Goal: Task Accomplishment & Management: Complete application form

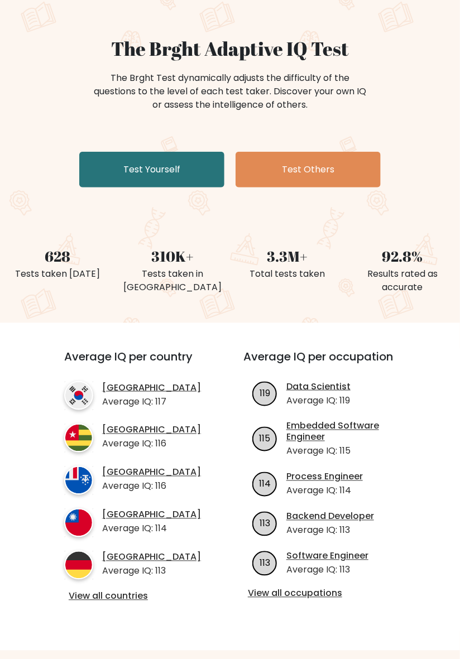
scroll to position [78, 0]
click at [319, 591] on link "View all occupations" at bounding box center [326, 594] width 157 height 12
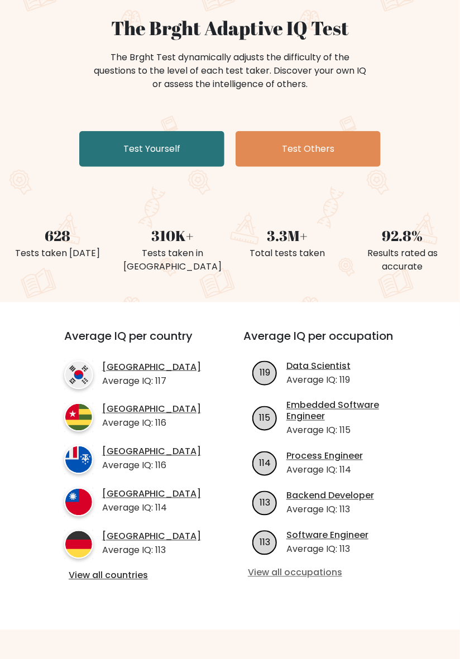
scroll to position [111, 0]
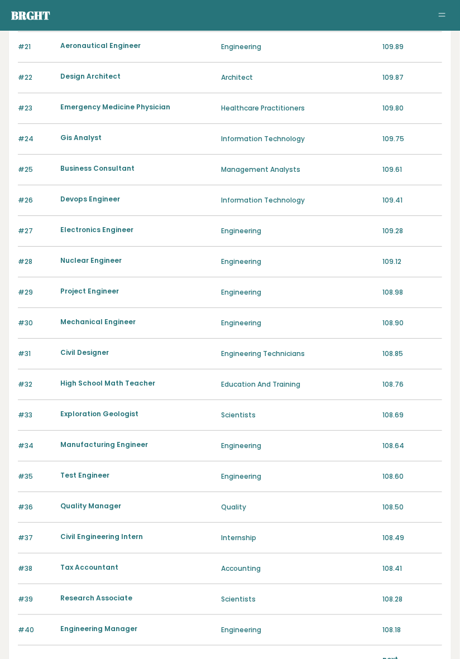
scroll to position [798, 0]
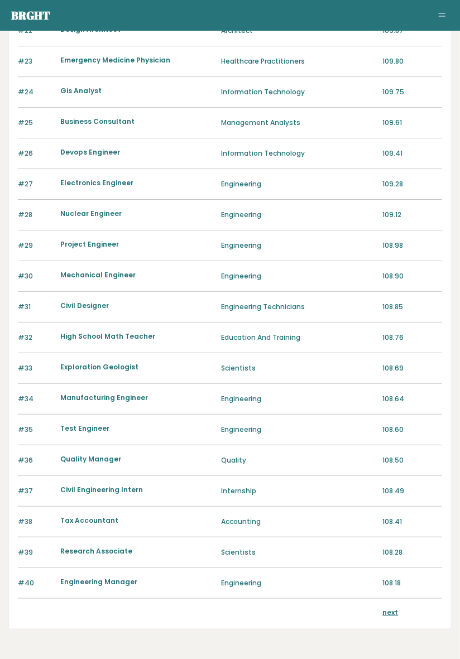
click at [395, 615] on link "next" at bounding box center [391, 612] width 16 height 9
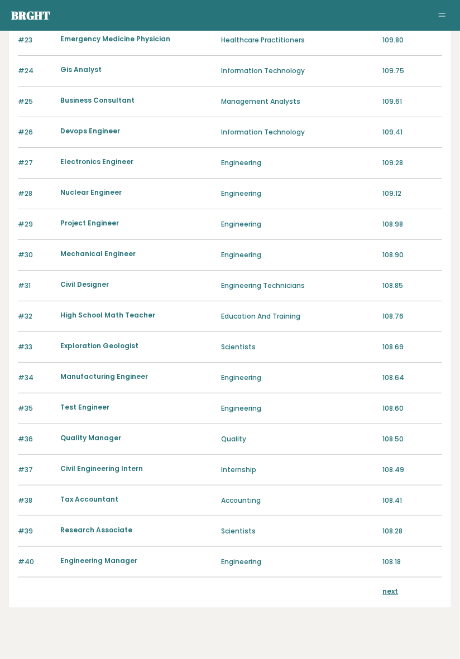
scroll to position [830, 0]
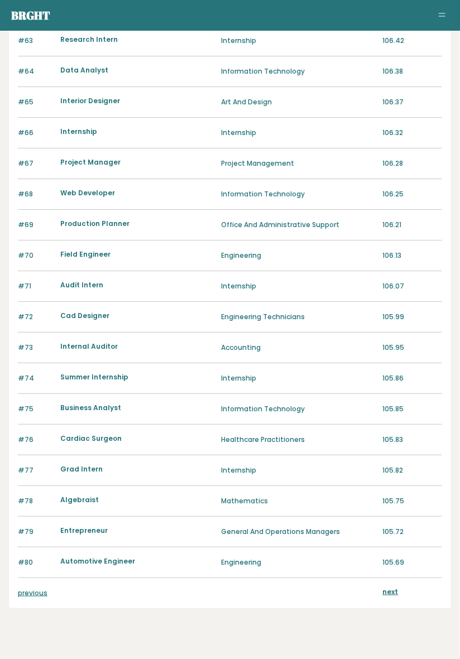
scroll to position [834, 0]
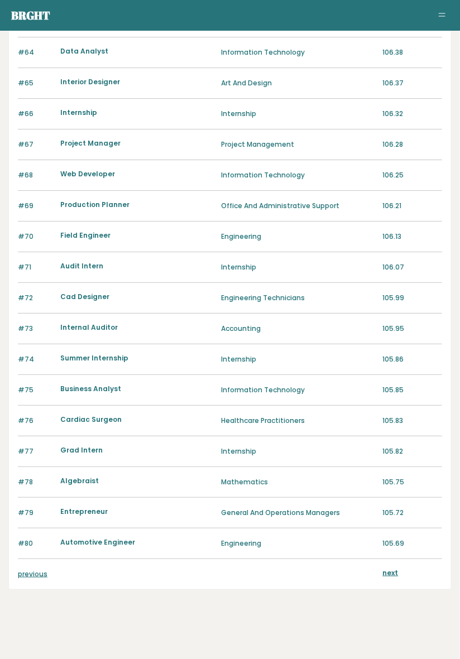
click at [32, 570] on link "previous" at bounding box center [33, 573] width 30 height 9
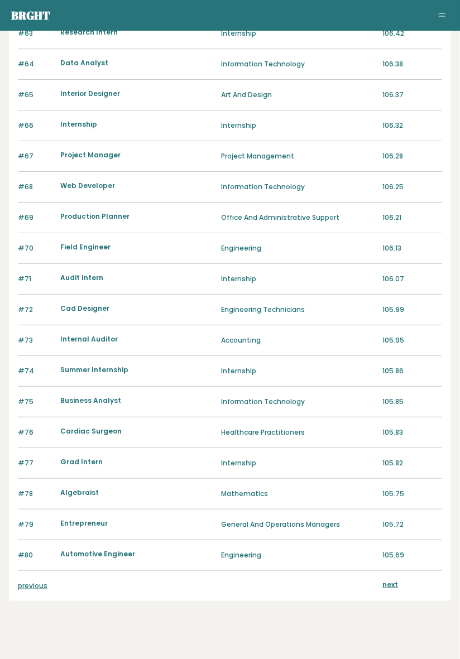
scroll to position [825, 0]
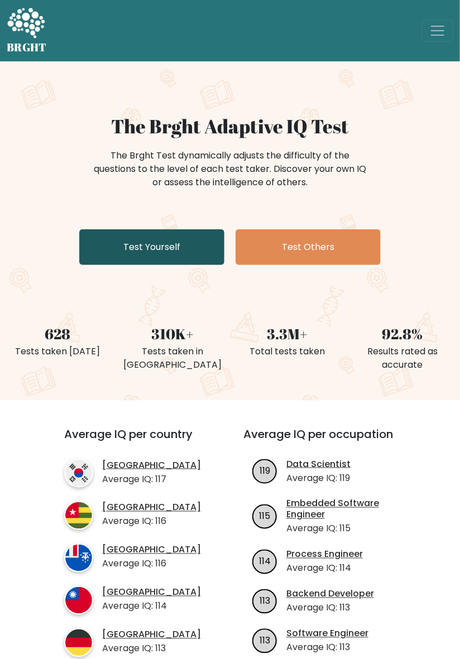
click at [102, 246] on link "Test Yourself" at bounding box center [151, 247] width 145 height 36
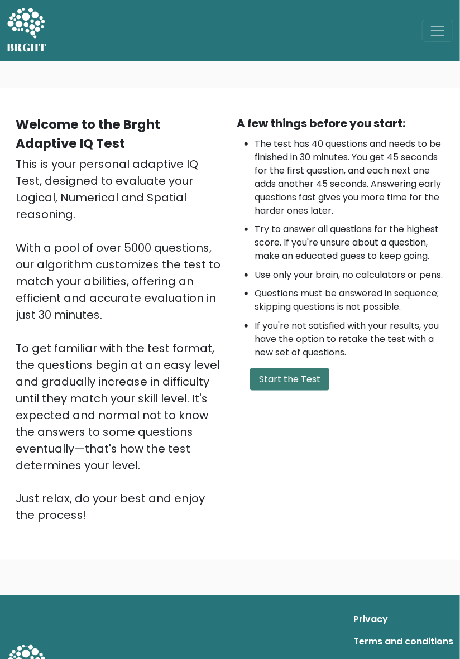
click at [303, 391] on button "Start the Test" at bounding box center [289, 379] width 79 height 22
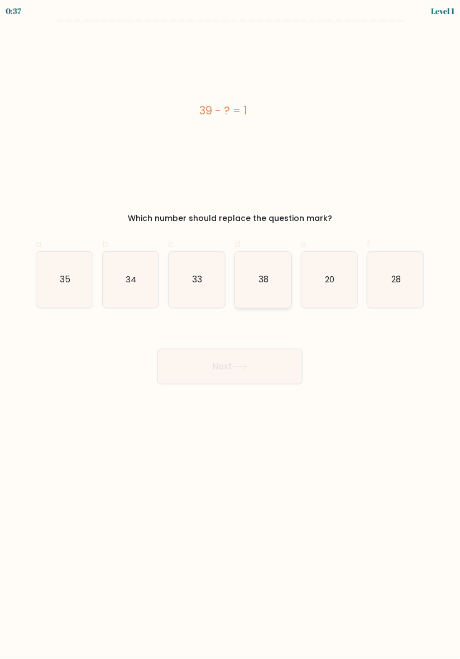
click at [255, 289] on icon "38" at bounding box center [263, 280] width 56 height 56
click at [231, 330] on input "d. 38" at bounding box center [230, 333] width 1 height 7
radio input "true"
click at [266, 370] on button "Next" at bounding box center [229, 367] width 145 height 36
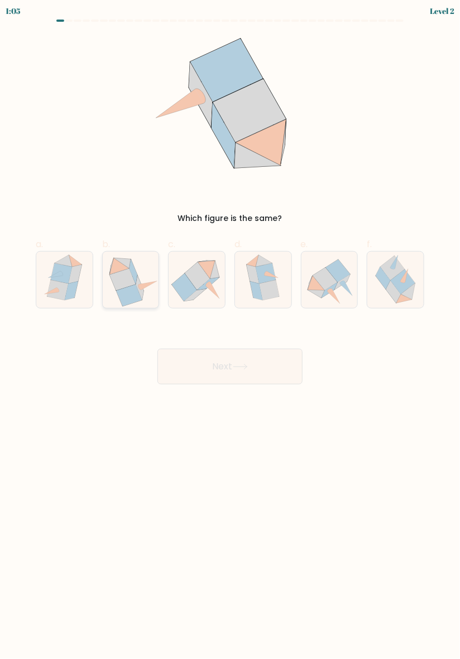
click at [118, 284] on icon at bounding box center [122, 280] width 26 height 22
click at [230, 330] on input "b." at bounding box center [230, 333] width 1 height 7
radio input "true"
click at [233, 371] on button "Next" at bounding box center [229, 367] width 145 height 36
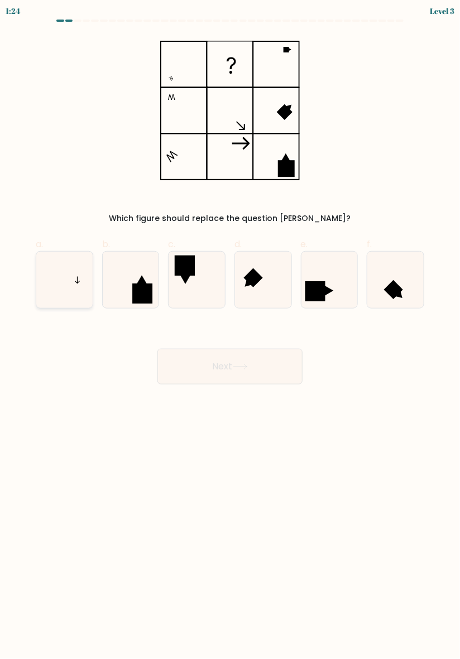
click at [57, 296] on icon at bounding box center [64, 280] width 56 height 56
click at [230, 330] on input "a." at bounding box center [230, 333] width 1 height 7
radio input "true"
click at [258, 370] on button "Next" at bounding box center [229, 367] width 145 height 36
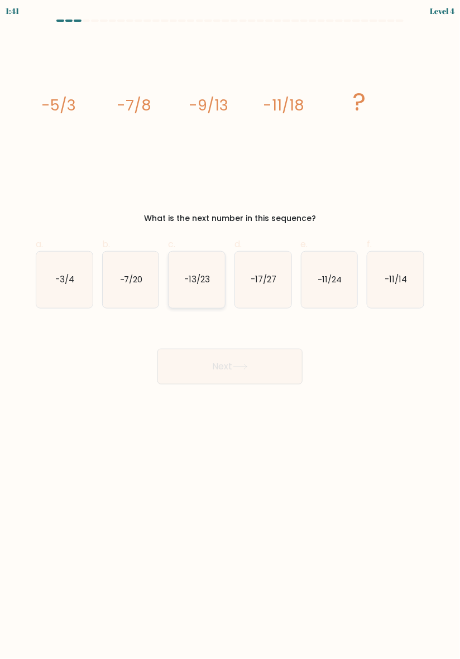
click at [199, 288] on icon "-13/23" at bounding box center [197, 280] width 56 height 56
click at [230, 330] on input "c. -13/23" at bounding box center [230, 333] width 1 height 7
radio input "true"
click at [186, 371] on button "Next" at bounding box center [229, 367] width 145 height 36
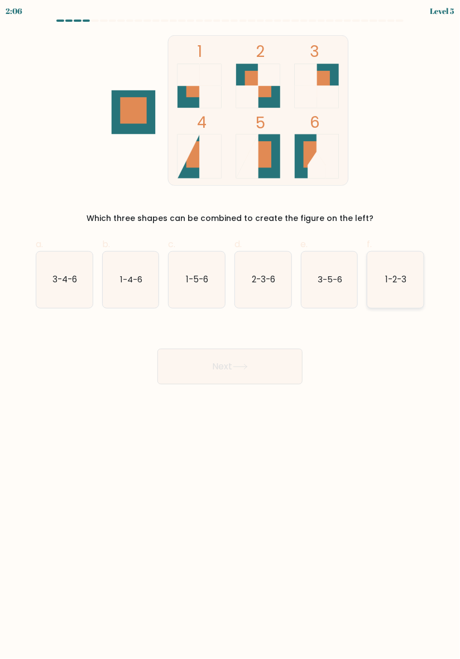
click at [406, 275] on text "1-2-3" at bounding box center [396, 280] width 21 height 12
click at [231, 330] on input "f. 1-2-3" at bounding box center [230, 333] width 1 height 7
radio input "true"
click at [228, 382] on button "Next" at bounding box center [229, 367] width 145 height 36
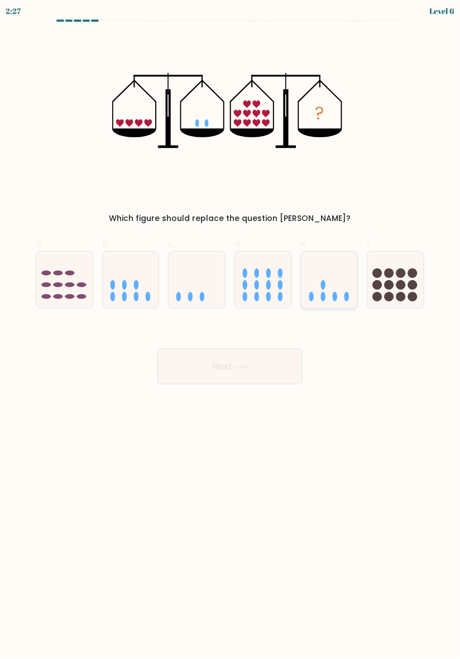
click at [323, 293] on ellipse at bounding box center [323, 296] width 5 height 9
click at [231, 330] on input "e." at bounding box center [230, 333] width 1 height 7
radio input "true"
click at [233, 382] on button "Next" at bounding box center [229, 367] width 145 height 36
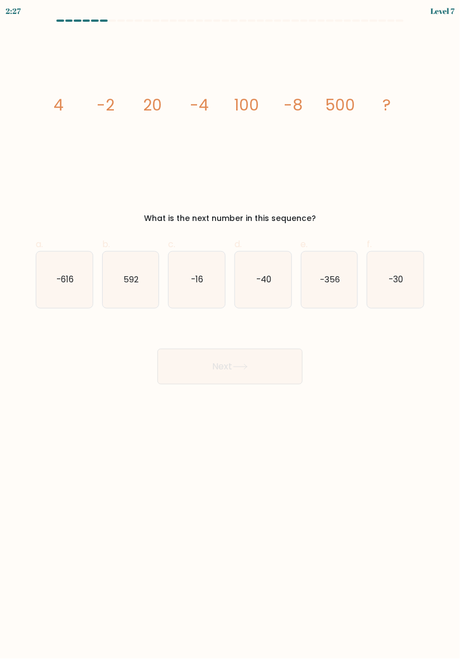
click at [108, 197] on div "image/svg+xml 4 -2 20 -4 100 -8 500 ? What is the next number in this sequence?" at bounding box center [230, 129] width 402 height 189
click at [188, 275] on icon "-16" at bounding box center [197, 280] width 56 height 56
click at [230, 330] on input "c. -16" at bounding box center [230, 333] width 1 height 7
radio input "true"
click at [193, 368] on button "Next" at bounding box center [229, 367] width 145 height 36
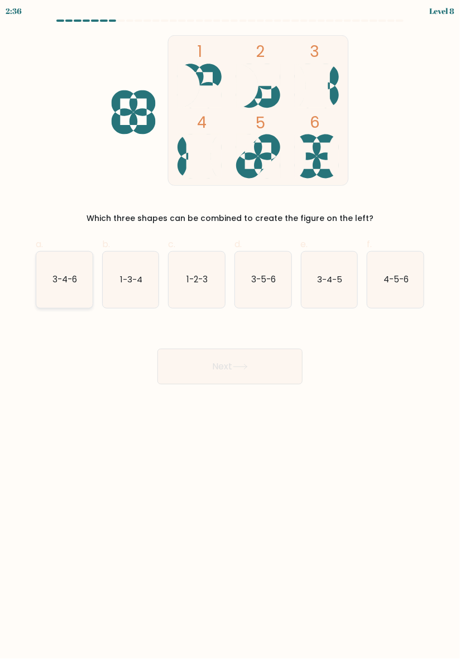
click at [53, 291] on icon "3-4-6" at bounding box center [64, 280] width 56 height 56
click at [230, 330] on input "a. 3-4-6" at bounding box center [230, 333] width 1 height 7
radio input "true"
click at [222, 372] on button "Next" at bounding box center [229, 367] width 145 height 36
click at [211, 380] on button "Next" at bounding box center [229, 367] width 145 height 36
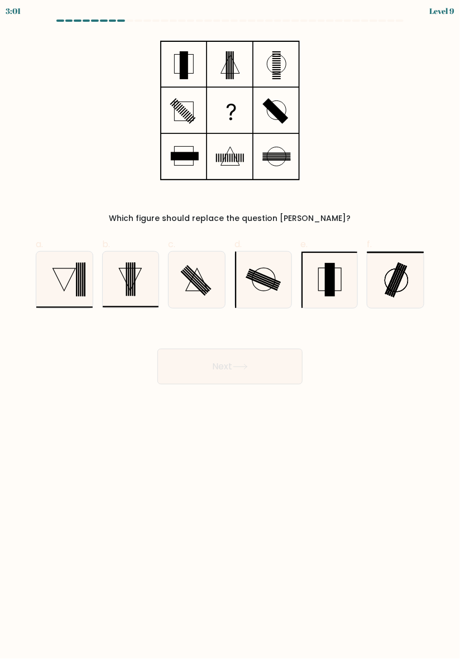
click at [219, 92] on rect at bounding box center [230, 110] width 44 height 44
click at [200, 294] on icon at bounding box center [197, 280] width 56 height 56
click at [230, 330] on input "c." at bounding box center [230, 333] width 1 height 7
radio input "true"
click at [247, 371] on button "Next" at bounding box center [229, 367] width 145 height 36
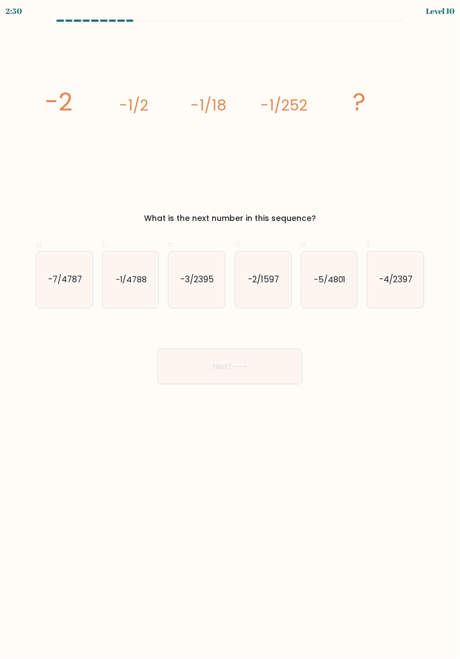
click at [346, 159] on icon "image/svg+xml -2 -1/2 -1/18 -1/252 ?" at bounding box center [229, 110] width 375 height 151
click at [275, 532] on body "2:08 Level 10" at bounding box center [230, 329] width 460 height 659
click at [134, 291] on icon "-1/4788" at bounding box center [131, 280] width 56 height 56
click at [230, 330] on input "b. -1/4788" at bounding box center [230, 333] width 1 height 7
radio input "true"
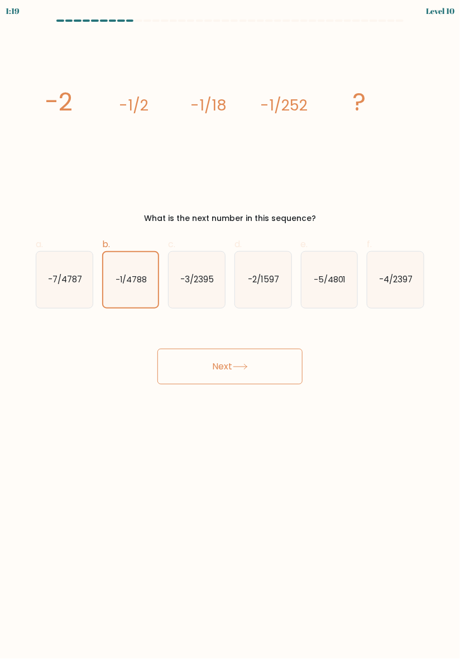
click at [247, 375] on button "Next" at bounding box center [229, 367] width 145 height 36
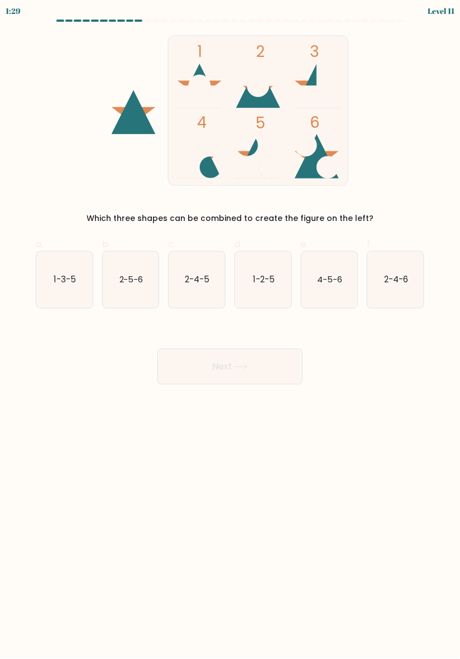
click at [212, 194] on div "1 2 3 4 5 6 Which three shapes can be combined to create the figure on the left?" at bounding box center [230, 129] width 402 height 189
click at [349, 289] on icon "4-5-6" at bounding box center [329, 280] width 56 height 56
click at [231, 330] on input "e. 4-5-6" at bounding box center [230, 333] width 1 height 7
radio input "true"
click at [259, 377] on button "Next" at bounding box center [229, 367] width 145 height 36
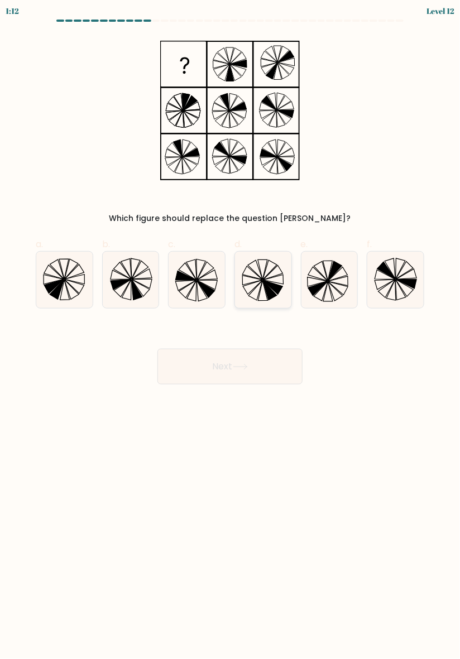
click at [266, 280] on icon at bounding box center [273, 279] width 20 height 9
click at [231, 330] on input "d." at bounding box center [230, 333] width 1 height 7
radio input "true"
click at [270, 368] on button "Next" at bounding box center [229, 367] width 145 height 36
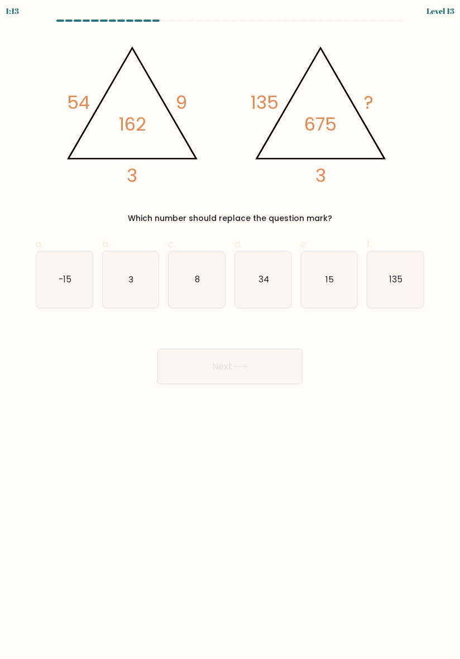
click at [301, 518] on body "1:13 Level 13" at bounding box center [230, 329] width 460 height 659
click at [270, 218] on div "Which number should replace the question mark?" at bounding box center [229, 219] width 375 height 12
click at [340, 290] on icon "15" at bounding box center [329, 280] width 56 height 56
click at [231, 330] on input "e. 15" at bounding box center [230, 333] width 1 height 7
radio input "true"
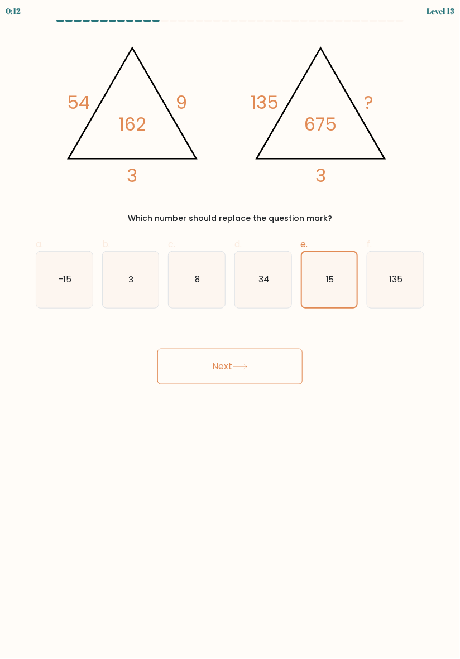
click at [282, 367] on button "Next" at bounding box center [229, 367] width 145 height 36
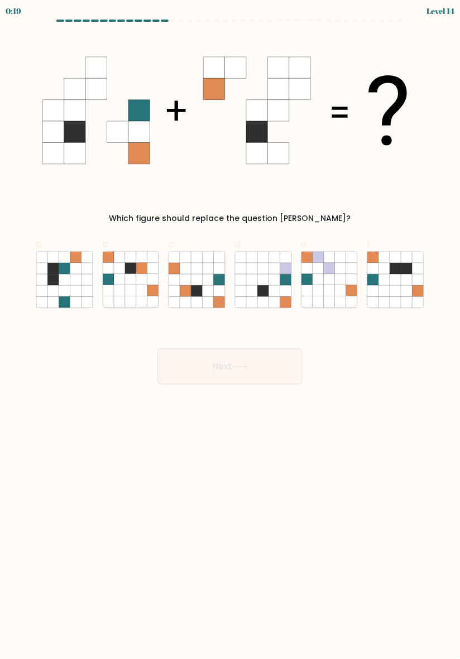
click at [137, 151] on icon at bounding box center [138, 153] width 21 height 21
click at [197, 293] on icon at bounding box center [196, 290] width 11 height 11
click at [230, 330] on input "c." at bounding box center [230, 333] width 1 height 7
radio input "true"
click at [210, 370] on button "Next" at bounding box center [229, 367] width 145 height 36
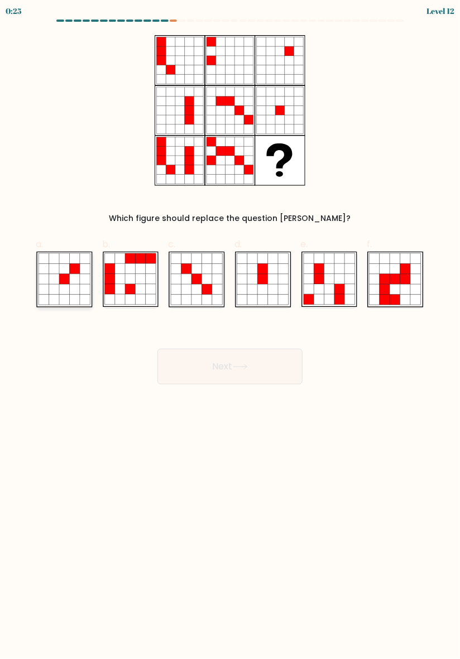
click at [85, 284] on icon at bounding box center [85, 279] width 10 height 10
click at [230, 330] on input "a." at bounding box center [230, 333] width 1 height 7
radio input "true"
click at [195, 282] on icon at bounding box center [196, 279] width 10 height 10
click at [230, 330] on input "c." at bounding box center [230, 333] width 1 height 7
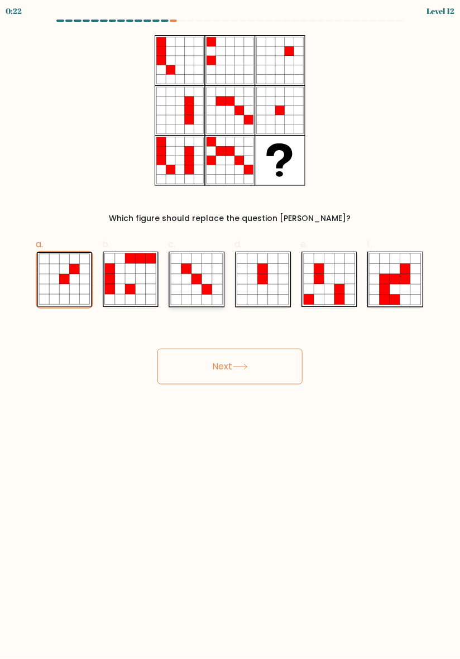
radio input "true"
click at [252, 369] on button "Next" at bounding box center [229, 367] width 145 height 36
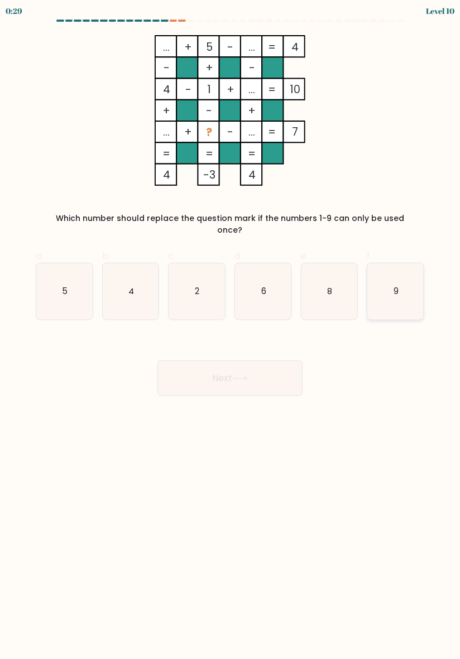
click at [393, 303] on icon "9" at bounding box center [395, 292] width 56 height 56
click at [231, 330] on input "f. 9" at bounding box center [230, 333] width 1 height 7
radio input "true"
click at [286, 374] on button "Next" at bounding box center [229, 379] width 145 height 36
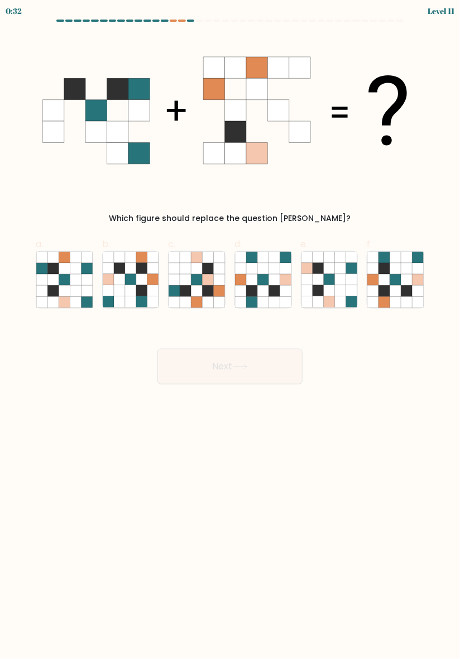
click at [438, 432] on body "0:32 Level 11" at bounding box center [230, 329] width 460 height 659
click at [209, 289] on icon at bounding box center [208, 290] width 11 height 11
click at [230, 330] on input "c." at bounding box center [230, 333] width 1 height 7
radio input "true"
click at [266, 373] on button "Next" at bounding box center [229, 367] width 145 height 36
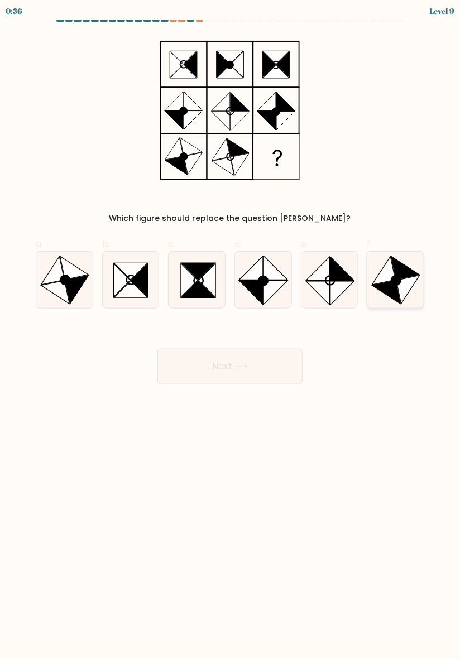
click at [406, 288] on icon at bounding box center [407, 290] width 23 height 28
click at [231, 330] on input "f." at bounding box center [230, 333] width 1 height 7
radio input "true"
click at [275, 375] on button "Next" at bounding box center [229, 367] width 145 height 36
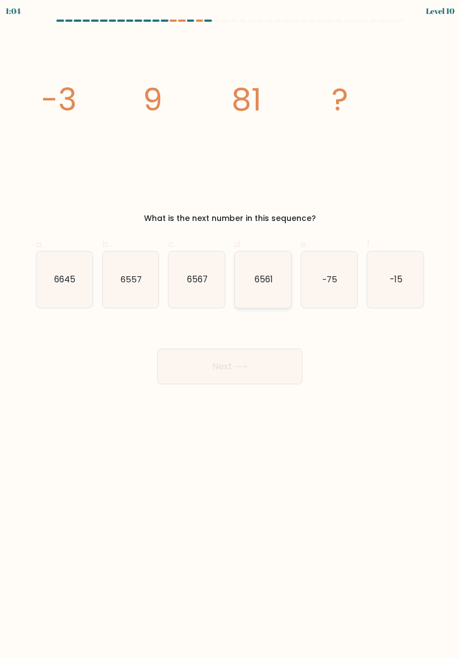
click at [272, 292] on icon "6561" at bounding box center [263, 280] width 56 height 56
click at [231, 330] on input "d. 6561" at bounding box center [230, 333] width 1 height 7
radio input "true"
click at [262, 365] on button "Next" at bounding box center [229, 367] width 145 height 36
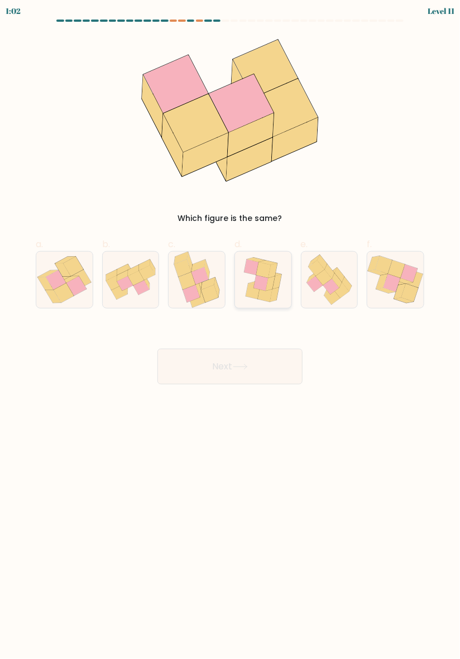
click at [279, 302] on icon at bounding box center [263, 280] width 47 height 56
click at [231, 330] on input "d." at bounding box center [230, 333] width 1 height 7
radio input "true"
click at [260, 370] on button "Next" at bounding box center [229, 367] width 145 height 36
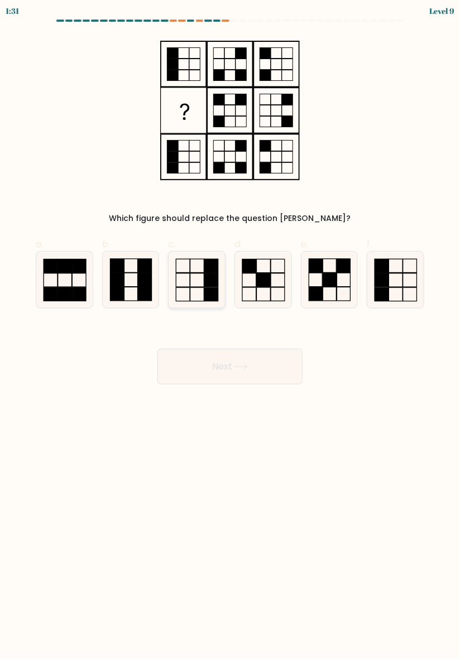
click at [194, 292] on icon at bounding box center [197, 280] width 56 height 56
click at [230, 330] on input "c." at bounding box center [230, 333] width 1 height 7
radio input "true"
click at [282, 375] on button "Next" at bounding box center [229, 367] width 145 height 36
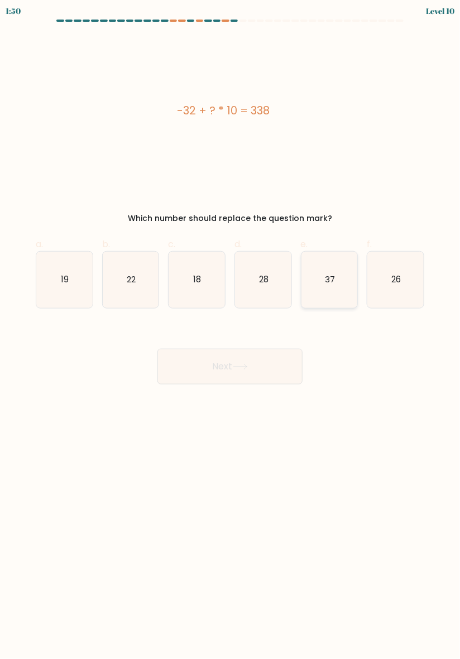
click at [338, 274] on icon "37" at bounding box center [329, 280] width 56 height 56
click at [231, 330] on input "e. 37" at bounding box center [230, 333] width 1 height 7
radio input "true"
click at [257, 360] on button "Next" at bounding box center [229, 367] width 145 height 36
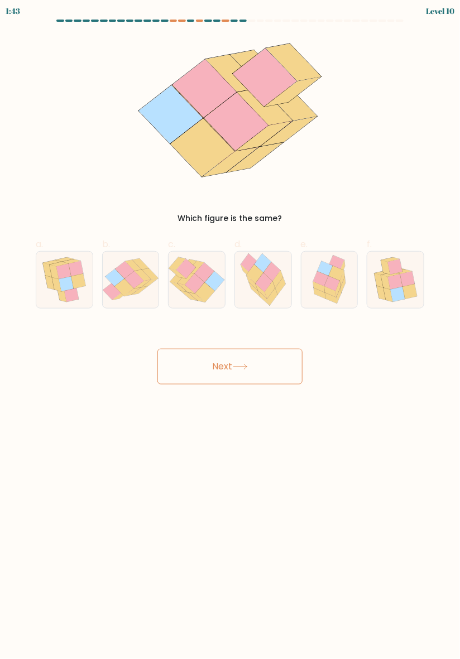
click at [259, 369] on button "Next" at bounding box center [229, 367] width 145 height 36
click at [202, 437] on body "2:26 Level 11" at bounding box center [230, 329] width 460 height 659
click at [407, 298] on icon at bounding box center [410, 291] width 15 height 15
click at [231, 330] on input "f." at bounding box center [230, 333] width 1 height 7
radio input "true"
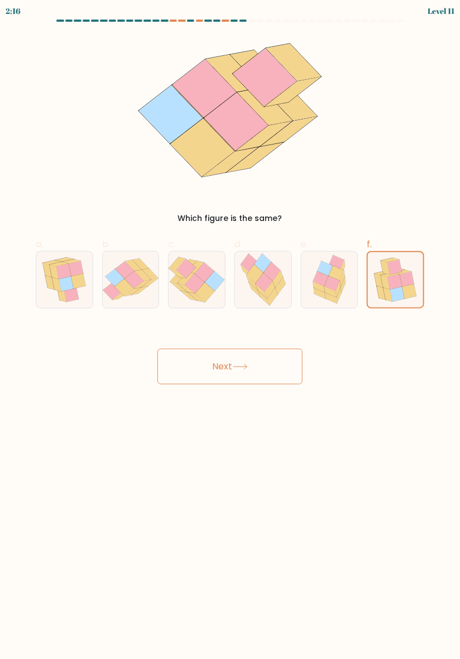
click at [264, 370] on button "Next" at bounding box center [229, 367] width 145 height 36
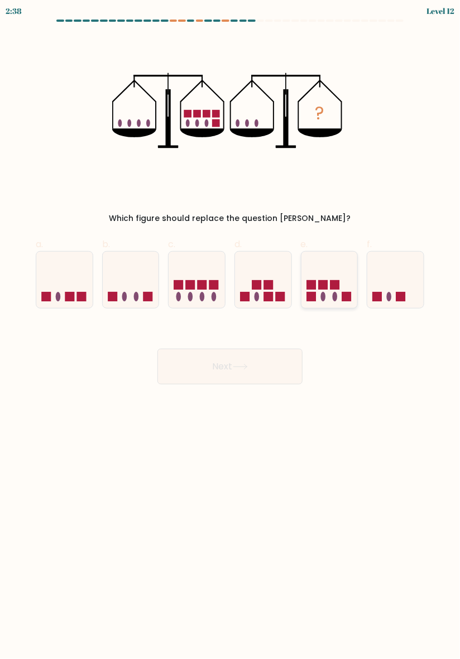
click at [334, 282] on rect at bounding box center [334, 284] width 9 height 9
click at [231, 330] on input "e." at bounding box center [230, 333] width 1 height 7
radio input "true"
click at [269, 372] on button "Next" at bounding box center [229, 367] width 145 height 36
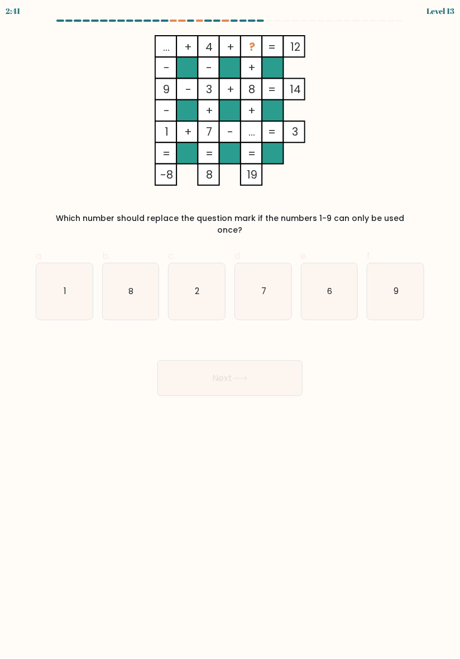
click at [359, 202] on div "... + 4 + ? 12 - - + 9 - 3 + 8 14 - + + 1 + 7 - ... = 3 = = = = -8 8 19 = Which…" at bounding box center [230, 135] width 402 height 201
click at [40, 178] on div "... + 4 + ? 12 - - + 9 - 3 + 8 14 - + + 1 + 7 - ... = 3 = = = = -8 8 19 = Which…" at bounding box center [230, 135] width 402 height 201
click at [121, 121] on icon "... + 4 + ? 12 - - + 9 - 3 + 8 14 - + + 1 + 7 - ... = 3 = = = = -8 8 19 =" at bounding box center [230, 110] width 374 height 151
click at [375, 133] on icon "... + 4 + ? 12 - - + 9 - 3 + 8 14 - + + 1 + 7 - ... = 3 = = = = -8 8 19 =" at bounding box center [230, 110] width 374 height 151
click at [333, 282] on icon "6" at bounding box center [329, 292] width 56 height 56
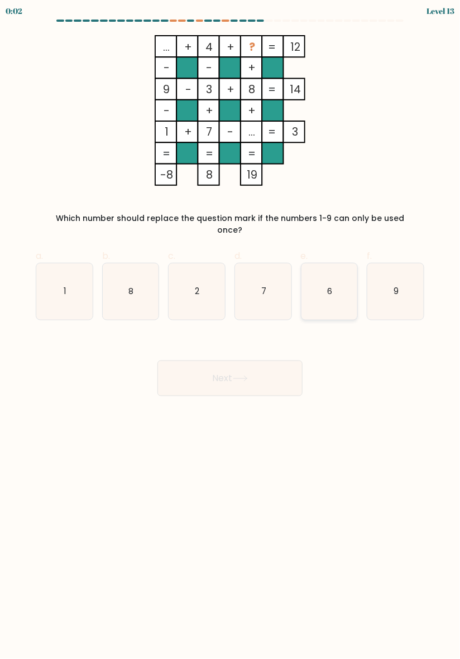
click at [231, 330] on input "e. 6" at bounding box center [230, 333] width 1 height 7
radio input "true"
click at [262, 365] on button "Next" at bounding box center [229, 379] width 145 height 36
click at [261, 361] on button "Next" at bounding box center [229, 379] width 145 height 36
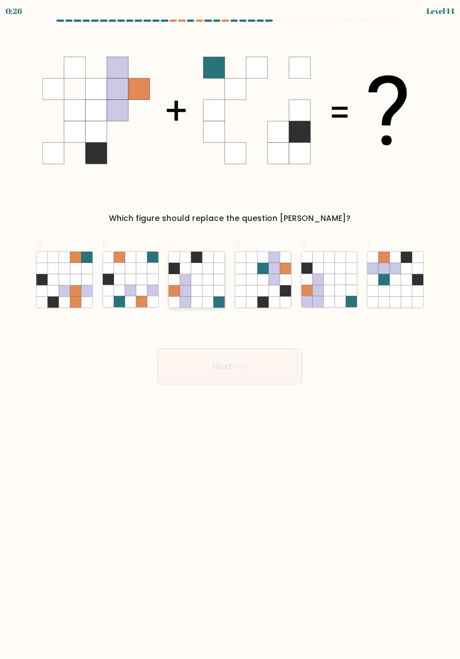
click at [204, 304] on icon at bounding box center [208, 301] width 11 height 11
click at [230, 330] on input "c." at bounding box center [230, 333] width 1 height 7
radio input "true"
click at [205, 377] on button "Next" at bounding box center [229, 367] width 145 height 36
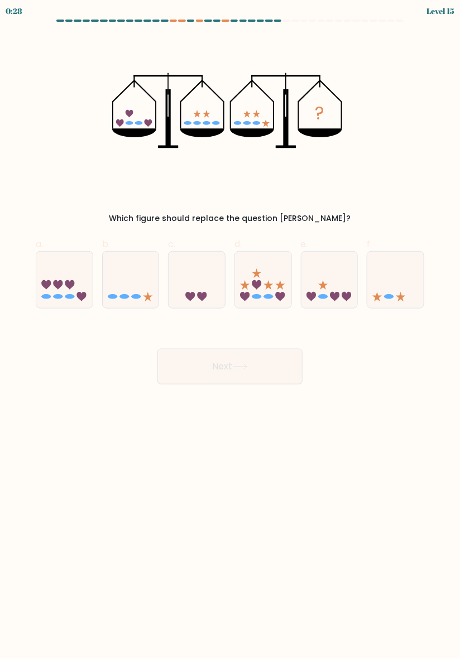
click at [401, 203] on div "? Which figure should replace the question mark?" at bounding box center [230, 129] width 402 height 189
click at [328, 317] on form at bounding box center [230, 202] width 460 height 365
click at [338, 301] on icon at bounding box center [329, 280] width 56 height 46
click at [231, 330] on input "e." at bounding box center [230, 333] width 1 height 7
radio input "true"
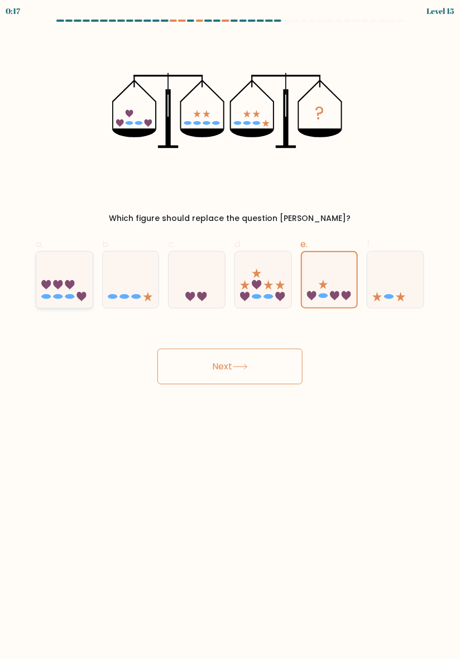
click at [71, 306] on div at bounding box center [65, 280] width 58 height 58
click at [230, 330] on input "a." at bounding box center [230, 333] width 1 height 7
radio input "true"
click at [243, 370] on button "Next" at bounding box center [229, 367] width 145 height 36
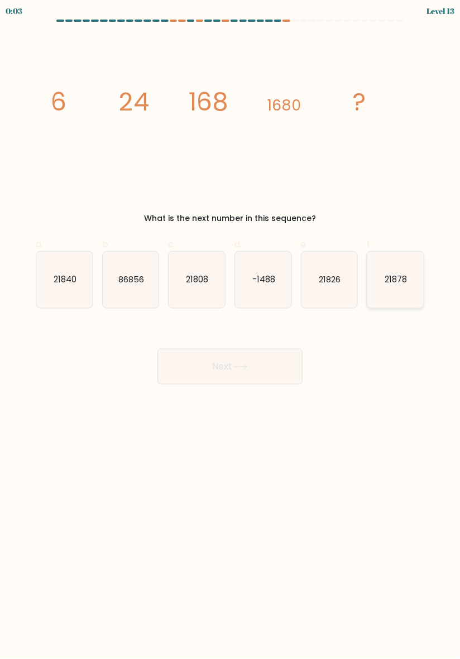
click at [399, 289] on icon "21878" at bounding box center [395, 280] width 56 height 56
click at [231, 330] on input "f. 21878" at bounding box center [230, 333] width 1 height 7
radio input "true"
click at [252, 373] on button "Next" at bounding box center [229, 367] width 145 height 36
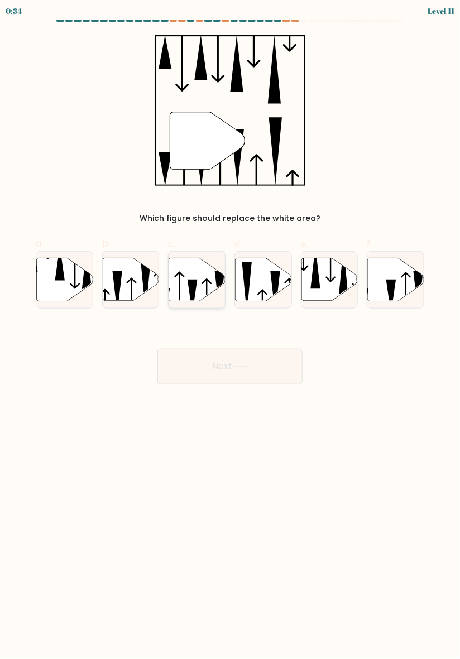
click at [207, 292] on icon at bounding box center [207, 296] width 10 height 35
click at [230, 330] on input "c." at bounding box center [230, 333] width 1 height 7
radio input "true"
click at [219, 366] on button "Next" at bounding box center [229, 367] width 145 height 36
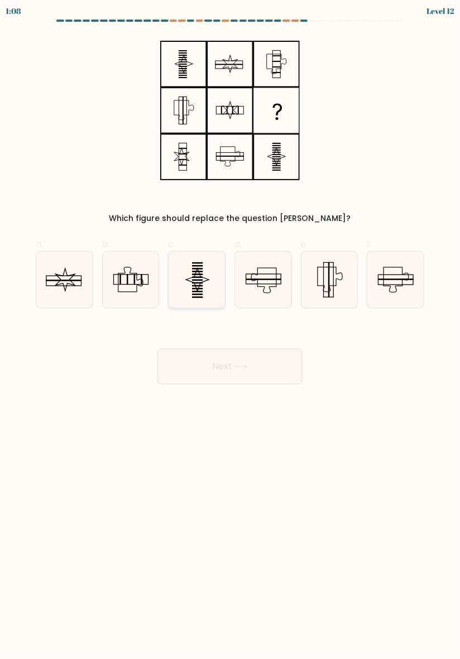
click at [204, 293] on icon at bounding box center [197, 280] width 56 height 56
click at [230, 330] on input "c." at bounding box center [230, 333] width 1 height 7
radio input "true"
click at [262, 363] on button "Next" at bounding box center [229, 367] width 145 height 36
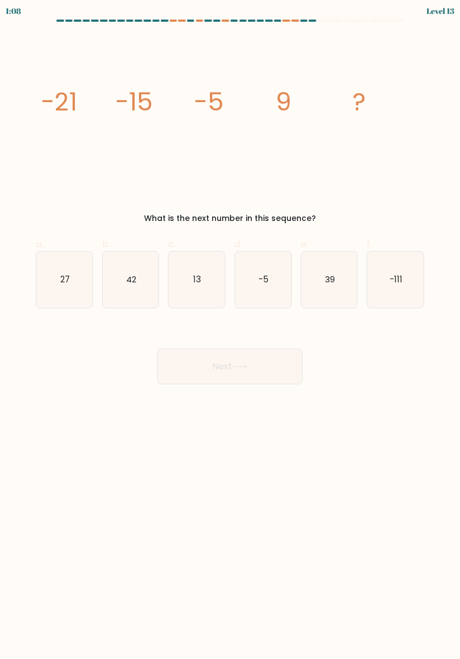
click at [396, 420] on body "1:08 Level 13" at bounding box center [230, 329] width 460 height 659
click at [58, 286] on icon "27" at bounding box center [64, 280] width 56 height 56
click at [230, 330] on input "a. 27" at bounding box center [230, 333] width 1 height 7
radio input "true"
click at [267, 389] on body "0:59 Level 13" at bounding box center [230, 329] width 460 height 659
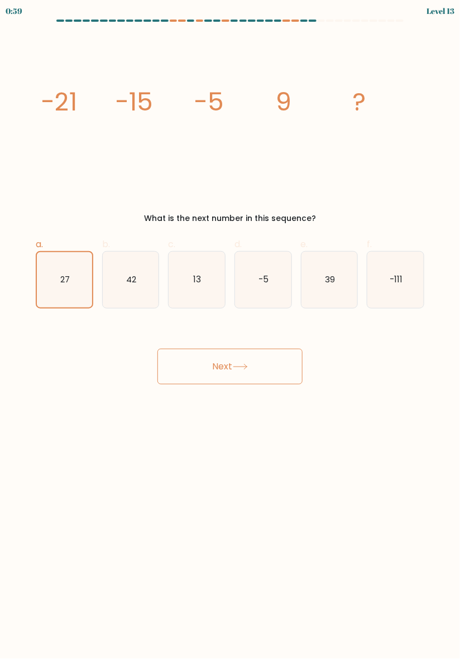
click at [268, 368] on button "Next" at bounding box center [229, 367] width 145 height 36
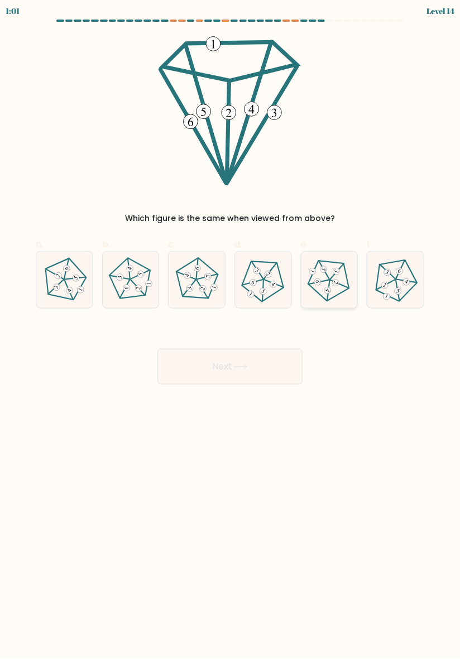
click at [318, 281] on icon at bounding box center [329, 279] width 45 height 45
click at [231, 330] on input "e." at bounding box center [230, 333] width 1 height 7
radio input "true"
click at [179, 363] on button "Next" at bounding box center [229, 367] width 145 height 36
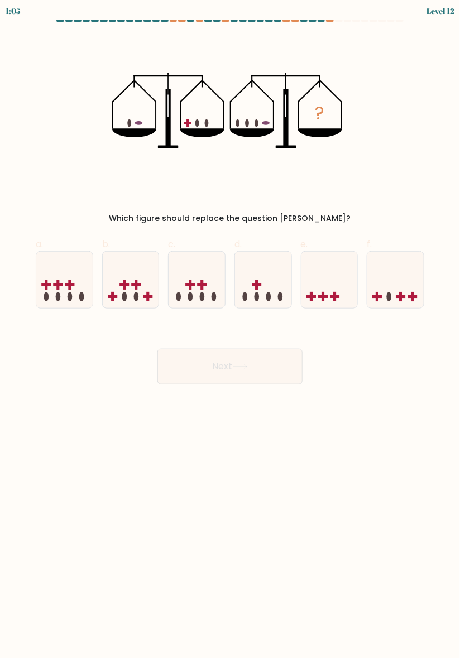
click at [185, 152] on icon "?" at bounding box center [230, 110] width 236 height 151
click at [63, 267] on icon at bounding box center [64, 280] width 56 height 46
click at [230, 330] on input "a." at bounding box center [230, 333] width 1 height 7
radio input "true"
click at [242, 364] on icon at bounding box center [240, 367] width 15 height 6
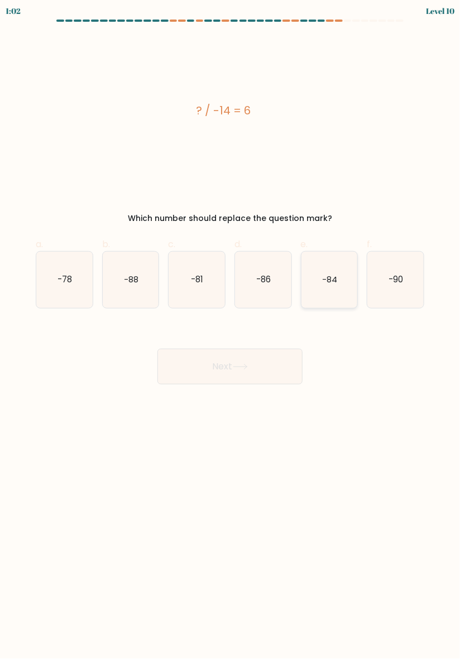
click at [339, 291] on icon "-84" at bounding box center [329, 280] width 56 height 56
click at [231, 330] on input "e. -84" at bounding box center [230, 333] width 1 height 7
radio input "true"
click at [261, 367] on button "Next" at bounding box center [229, 367] width 145 height 36
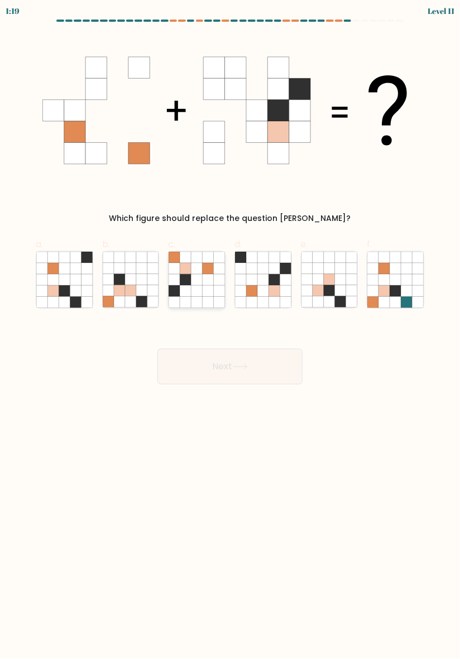
click at [194, 275] on icon at bounding box center [196, 279] width 11 height 11
click at [230, 330] on input "c." at bounding box center [230, 333] width 1 height 7
radio input "true"
click at [246, 373] on button "Next" at bounding box center [229, 367] width 145 height 36
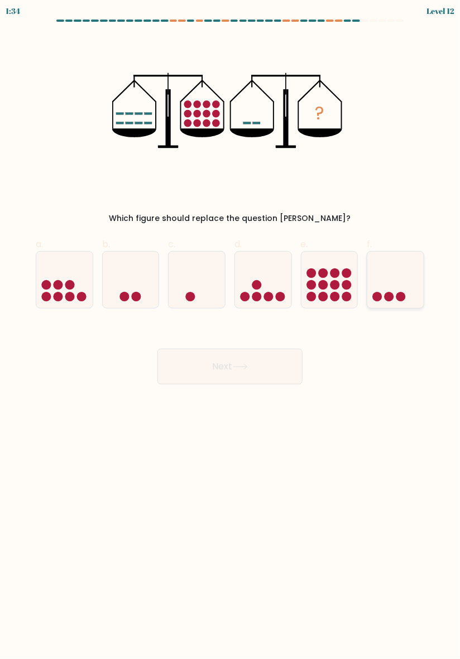
click at [391, 284] on icon at bounding box center [395, 280] width 56 height 46
click at [231, 330] on input "f." at bounding box center [230, 333] width 1 height 7
radio input "true"
click at [264, 363] on button "Next" at bounding box center [229, 367] width 145 height 36
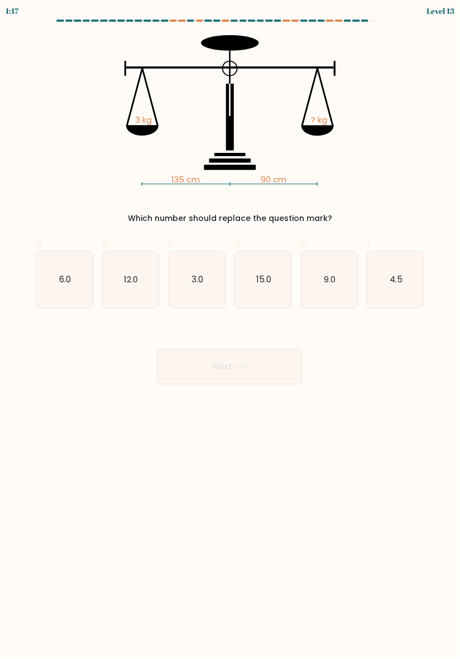
scroll to position [0, 0]
click at [167, 203] on div "135 cm 90 cm 3 kg ? kg Which number should replace the question mark?" at bounding box center [230, 129] width 402 height 189
click at [299, 490] on body "0:33 Level 13" at bounding box center [230, 329] width 460 height 659
click at [199, 293] on icon "3.0" at bounding box center [197, 280] width 56 height 56
click at [230, 330] on input "c. 3.0" at bounding box center [230, 333] width 1 height 7
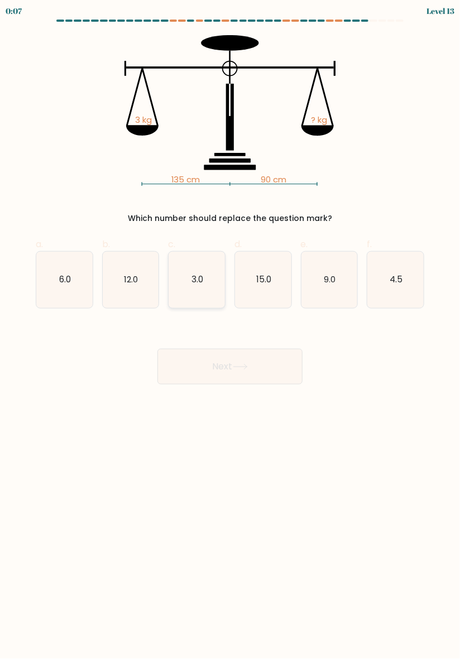
radio input "true"
click at [241, 367] on icon at bounding box center [239, 367] width 13 height 5
click at [401, 276] on text "4.5" at bounding box center [396, 280] width 13 height 12
click at [231, 330] on input "f. 4.5" at bounding box center [230, 333] width 1 height 7
radio input "true"
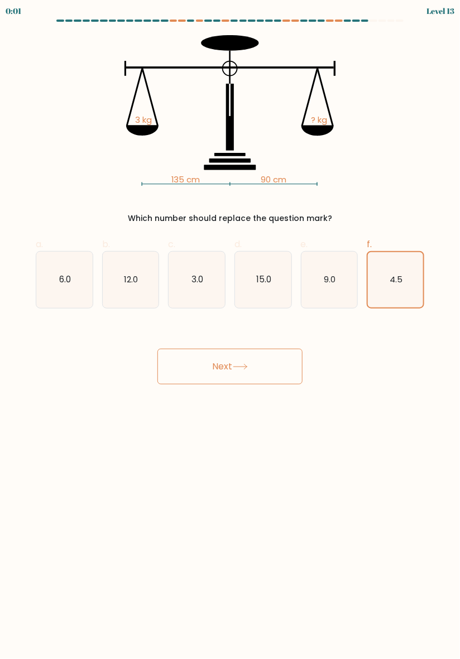
click at [251, 362] on button "Next" at bounding box center [229, 367] width 145 height 36
click at [247, 366] on icon at bounding box center [240, 367] width 15 height 6
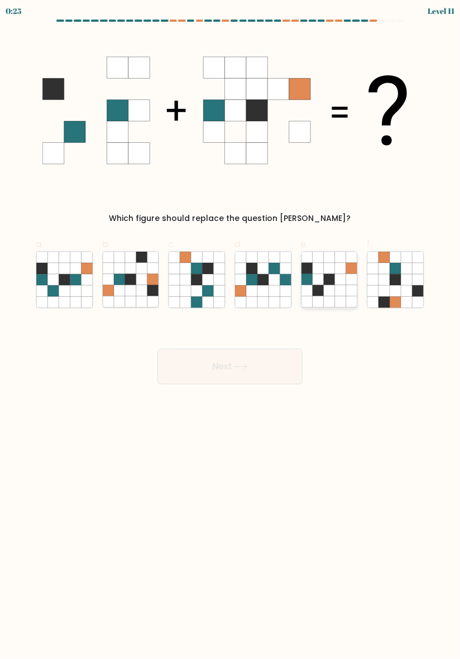
click at [341, 304] on icon at bounding box center [340, 301] width 11 height 11
click at [231, 330] on input "e." at bounding box center [230, 333] width 1 height 7
radio input "true"
click at [249, 372] on button "Next" at bounding box center [229, 367] width 145 height 36
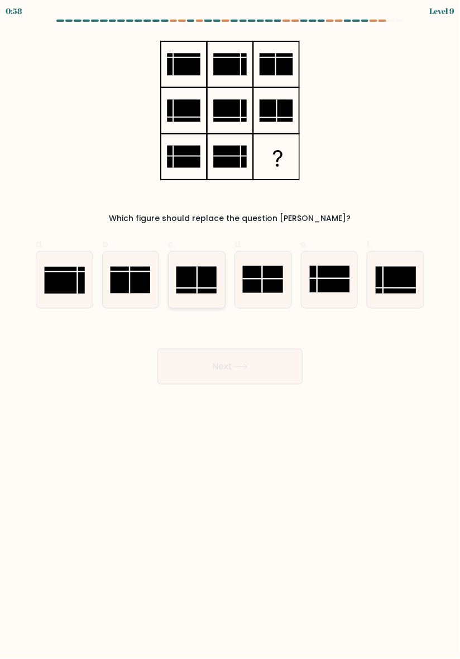
click at [206, 295] on icon at bounding box center [197, 280] width 56 height 56
click at [230, 330] on input "c." at bounding box center [230, 333] width 1 height 7
radio input "true"
click at [241, 375] on button "Next" at bounding box center [229, 367] width 145 height 36
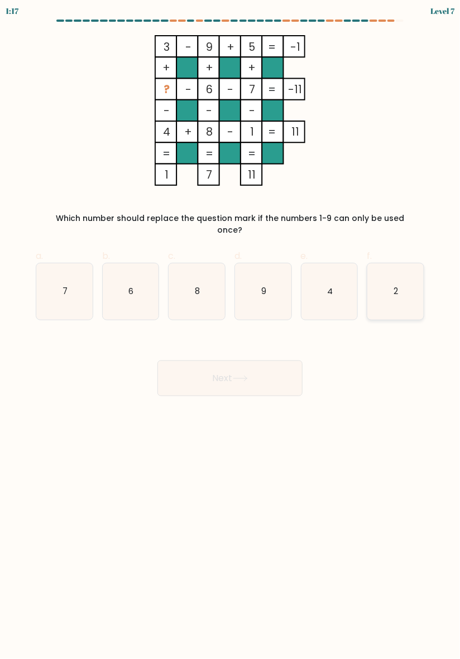
click at [408, 277] on icon "2" at bounding box center [395, 292] width 56 height 56
click at [231, 330] on input "f. 2" at bounding box center [230, 333] width 1 height 7
radio input "true"
click at [251, 369] on button "Next" at bounding box center [229, 379] width 145 height 36
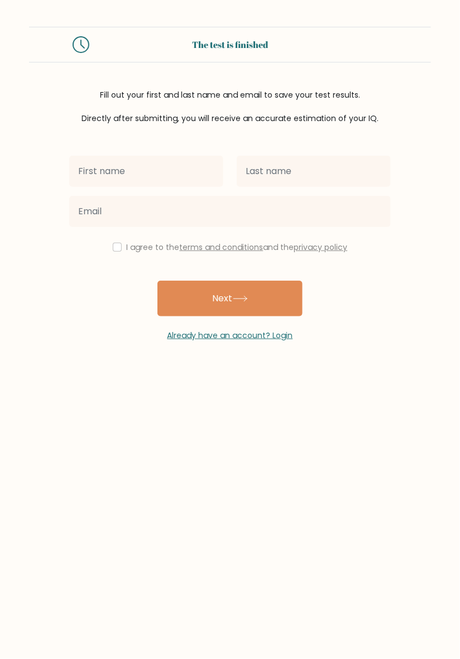
click at [84, 172] on input "text" at bounding box center [146, 171] width 154 height 31
type input "Abcgkk"
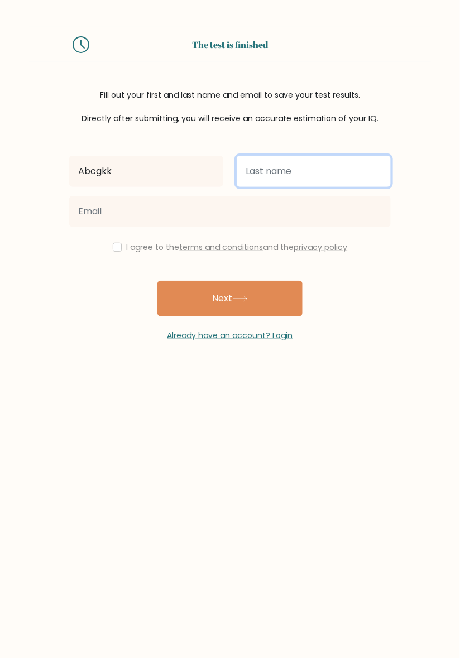
click at [348, 174] on input "text" at bounding box center [314, 171] width 154 height 31
type input "Dgbbgjnj"
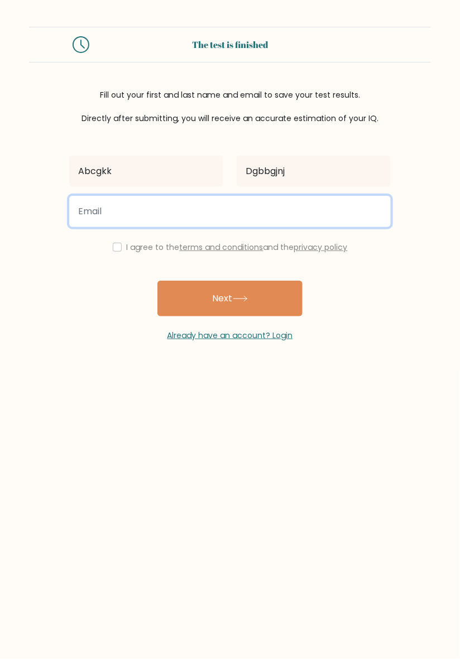
click at [89, 213] on input "email" at bounding box center [230, 211] width 322 height 31
type input "f"
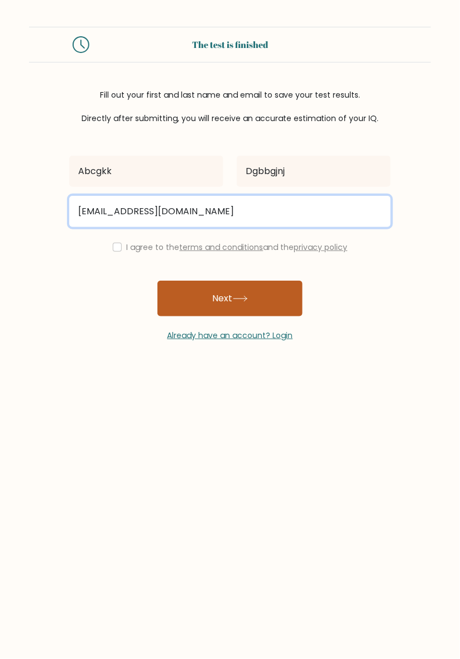
type input "abcgkk@gmail.com"
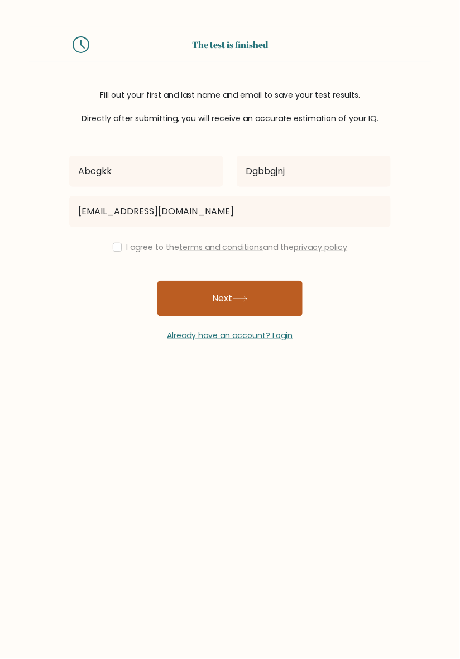
click at [280, 304] on button "Next" at bounding box center [229, 299] width 145 height 36
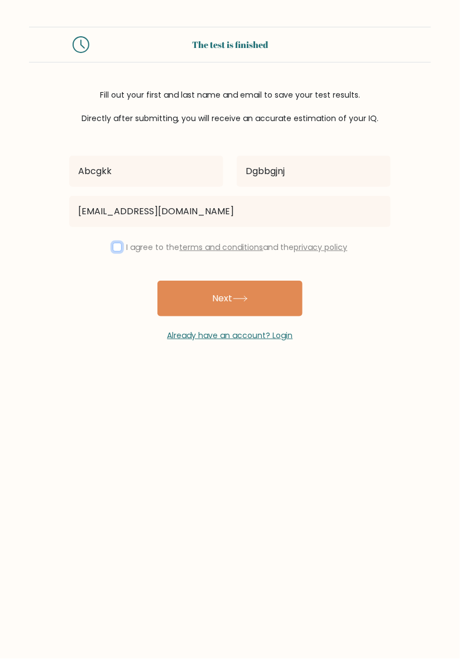
click at [113, 246] on input "checkbox" at bounding box center [117, 247] width 9 height 9
checkbox input "true"
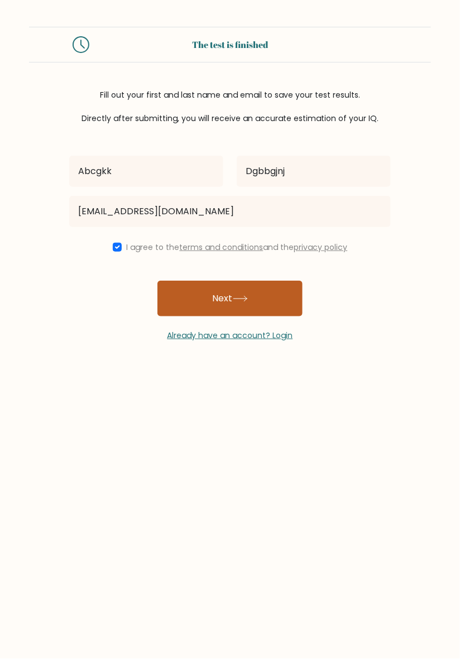
click at [259, 301] on button "Next" at bounding box center [229, 299] width 145 height 36
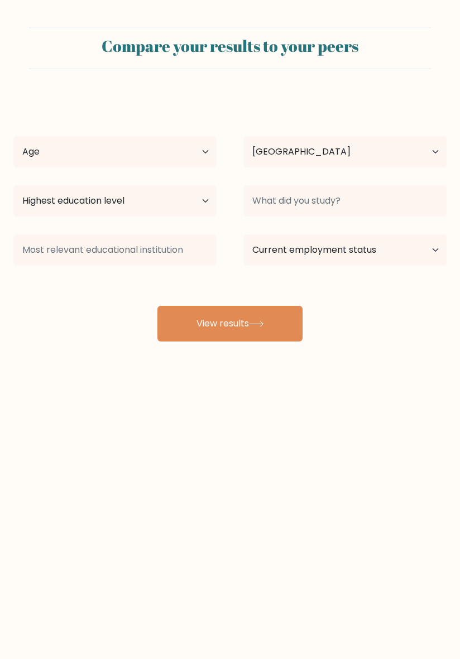
select select "IN"
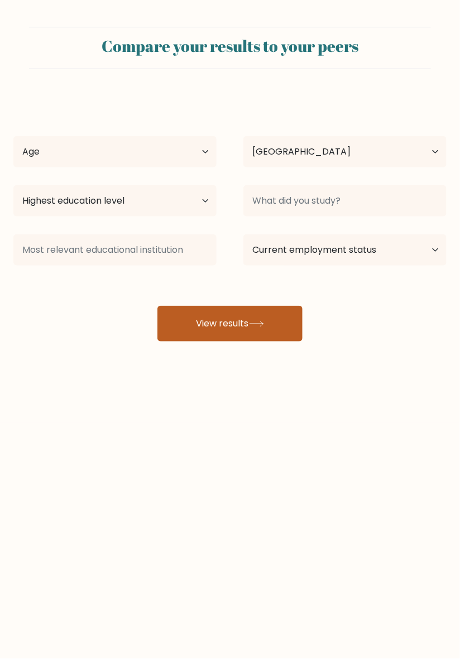
click at [261, 324] on icon at bounding box center [256, 324] width 15 height 6
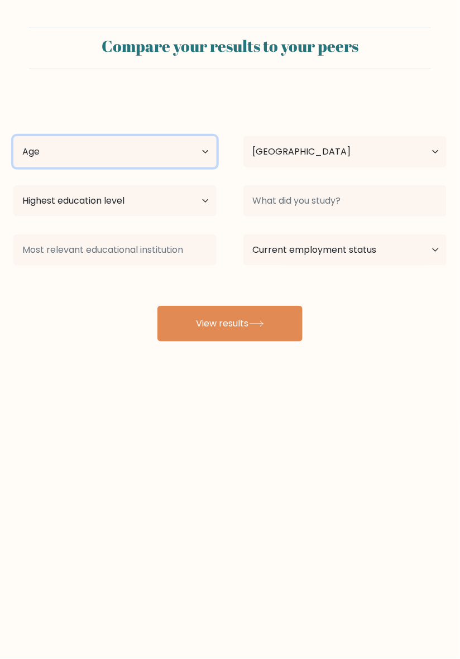
click at [23, 157] on select "Age Under 18 years old 18-24 years old 25-34 years old 35-44 years old 45-54 ye…" at bounding box center [114, 151] width 203 height 31
select select "min_18"
click at [13, 136] on select "Age Under 18 years old 18-24 years old 25-34 years old 35-44 years old 45-54 ye…" at bounding box center [114, 151] width 203 height 31
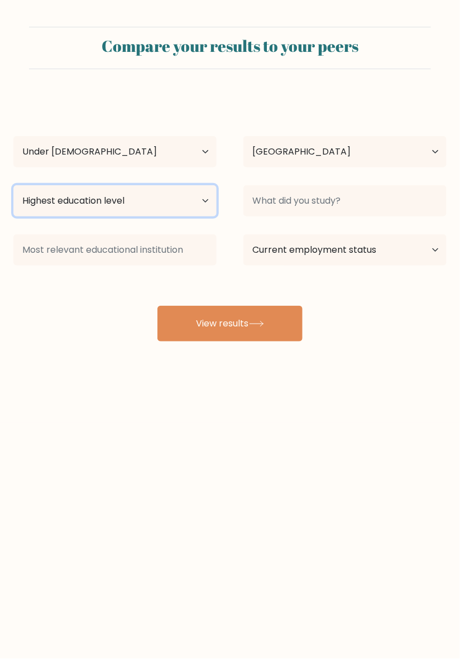
click at [34, 204] on select "Highest education level No schooling Primary Lower Secondary Upper Secondary Oc…" at bounding box center [114, 200] width 203 height 31
select select "lower_secondary"
click at [13, 185] on select "Highest education level No schooling Primary Lower Secondary Upper Secondary Oc…" at bounding box center [114, 200] width 203 height 31
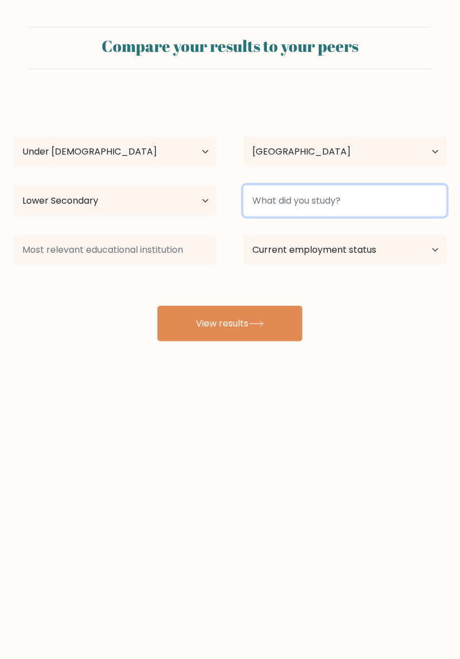
click at [434, 205] on input at bounding box center [344, 200] width 203 height 31
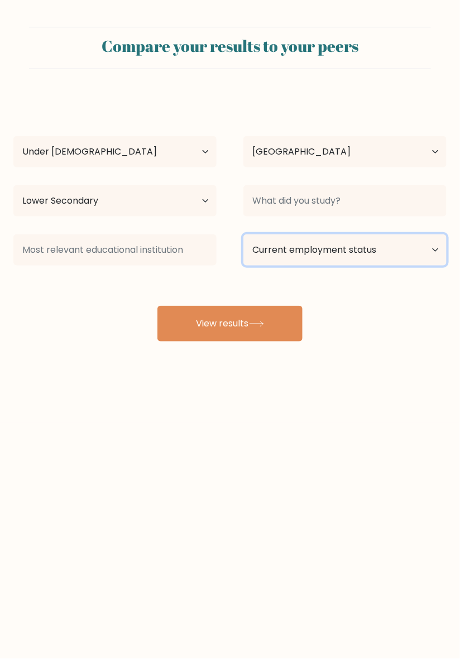
click at [424, 247] on select "Current employment status Employed Student Retired Other / prefer not to answer" at bounding box center [344, 249] width 203 height 31
select select "student"
click at [243, 234] on select "Current employment status Employed Student Retired Other / prefer not to answer" at bounding box center [344, 249] width 203 height 31
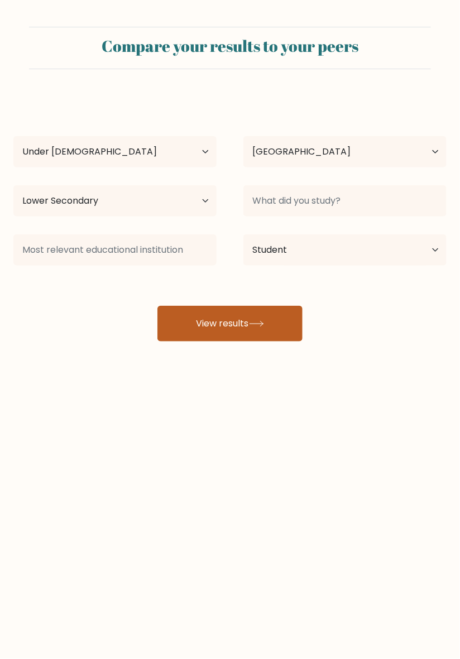
click at [281, 331] on button "View results" at bounding box center [229, 324] width 145 height 36
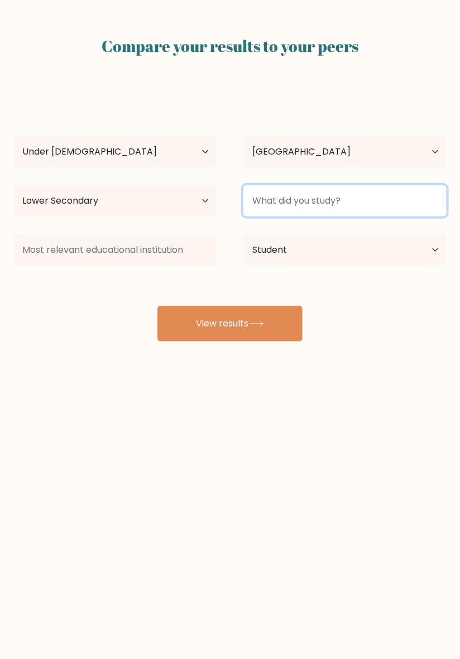
click at [386, 194] on input at bounding box center [344, 200] width 203 height 31
type input "10th"
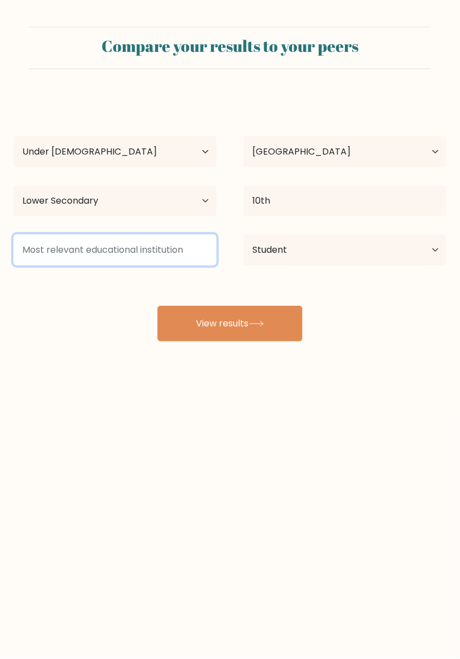
click at [44, 252] on input at bounding box center [114, 249] width 203 height 31
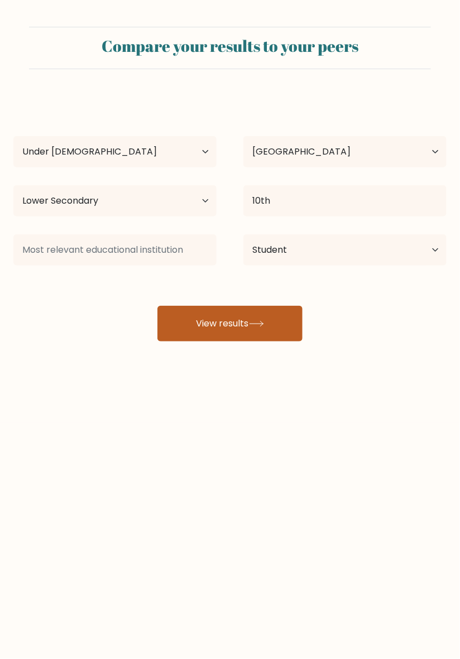
click at [257, 337] on button "View results" at bounding box center [229, 324] width 145 height 36
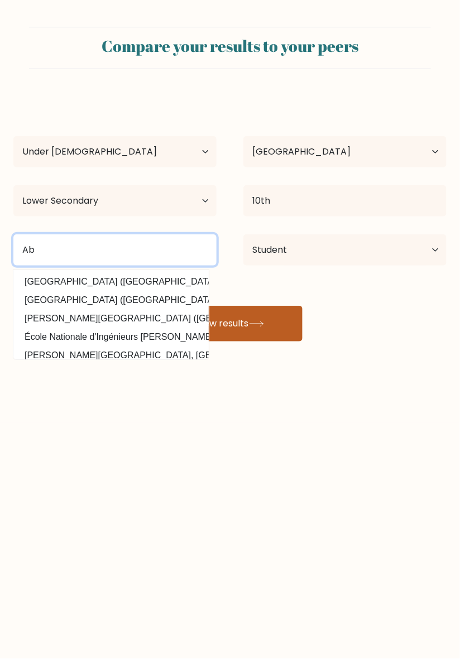
type input "A"
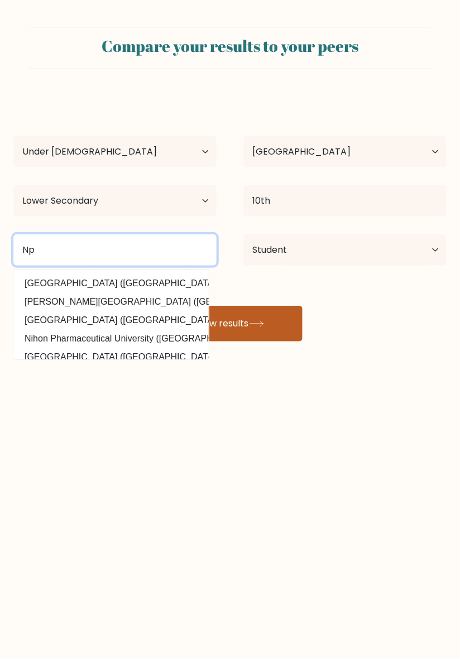
scroll to position [15, 0]
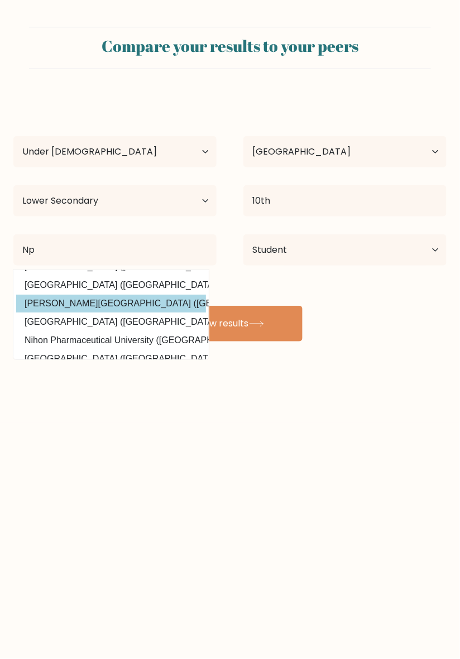
click at [52, 303] on option "Nilamber-Pitamber University (India)" at bounding box center [111, 304] width 190 height 18
type input "[PERSON_NAME][GEOGRAPHIC_DATA]"
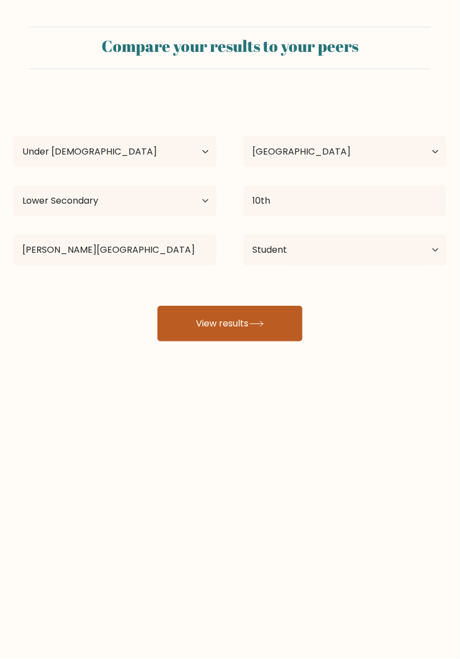
click at [291, 332] on button "View results" at bounding box center [229, 324] width 145 height 36
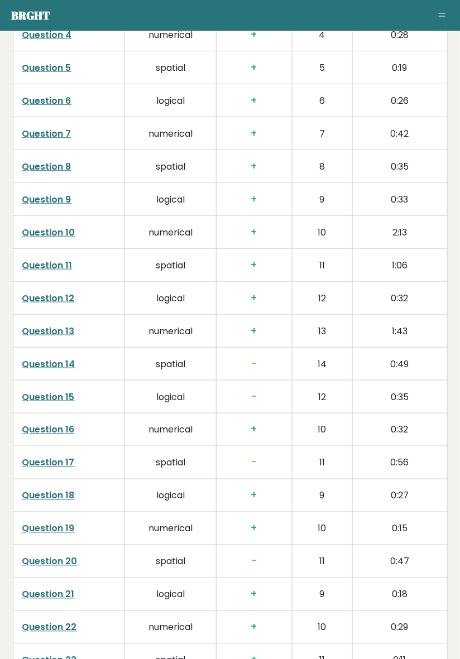
scroll to position [2016, 0]
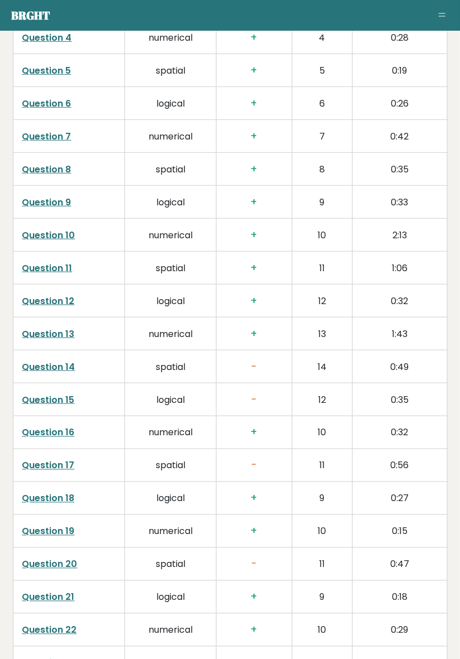
click at [39, 361] on link "Question 14" at bounding box center [48, 367] width 53 height 13
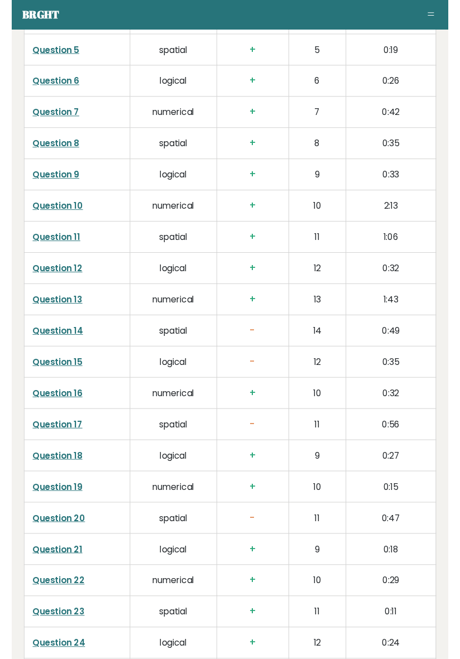
scroll to position [2052, 0]
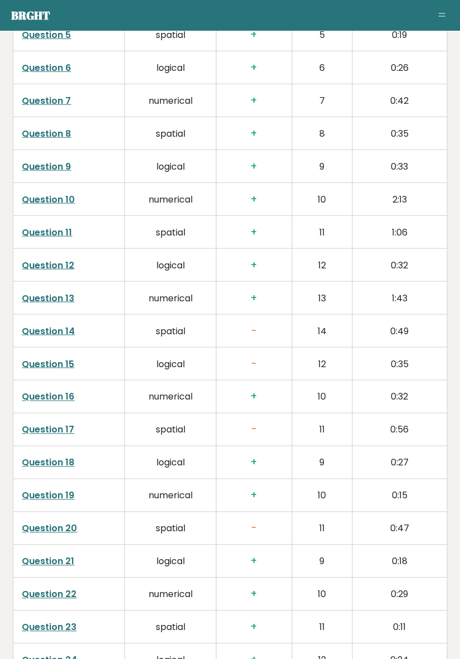
click at [80, 348] on td "Question 15" at bounding box center [69, 364] width 112 height 33
click at [68, 358] on link "Question 15" at bounding box center [48, 364] width 52 height 13
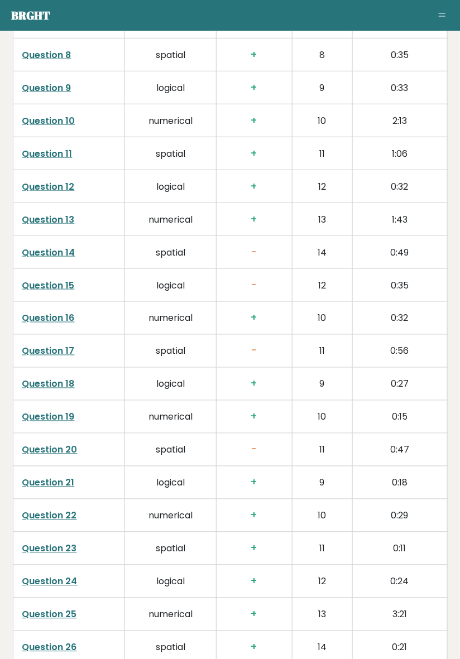
scroll to position [2131, 0]
click at [64, 344] on link "Question 17" at bounding box center [48, 350] width 52 height 13
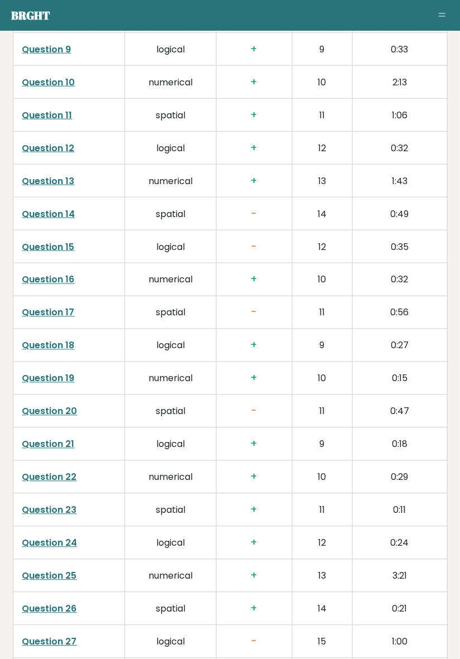
scroll to position [2169, 0]
click at [66, 306] on link "Question 17" at bounding box center [48, 312] width 52 height 13
click at [54, 405] on link "Question 20" at bounding box center [49, 411] width 55 height 13
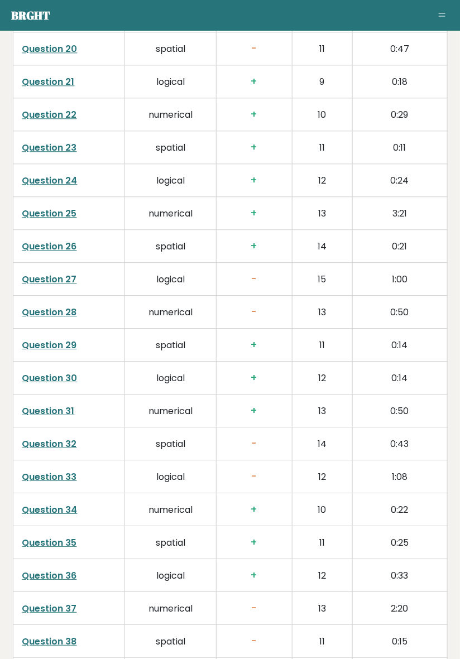
scroll to position [2530, 0]
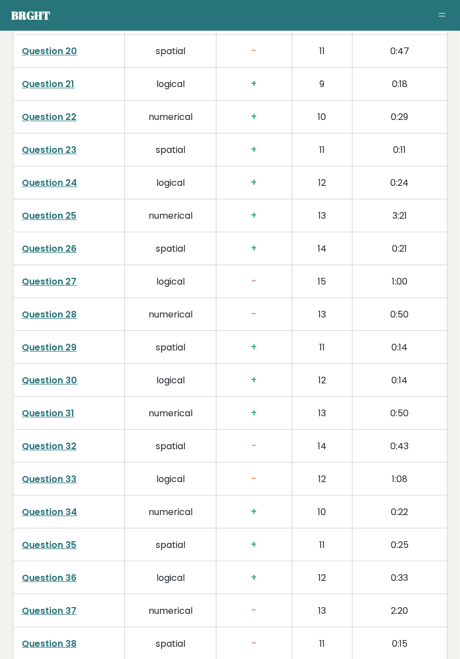
click at [73, 275] on link "Question 27" at bounding box center [49, 281] width 55 height 13
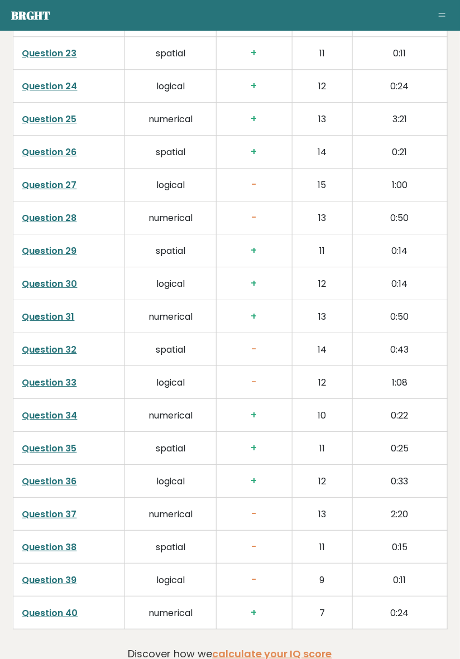
scroll to position [2624, 0]
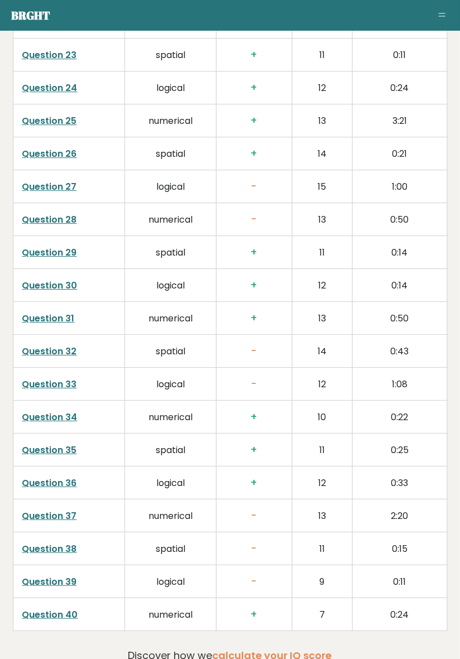
click at [54, 213] on link "Question 28" at bounding box center [49, 219] width 55 height 13
click at [55, 213] on link "Question 28" at bounding box center [49, 219] width 55 height 13
click at [51, 345] on link "Question 32" at bounding box center [49, 351] width 55 height 13
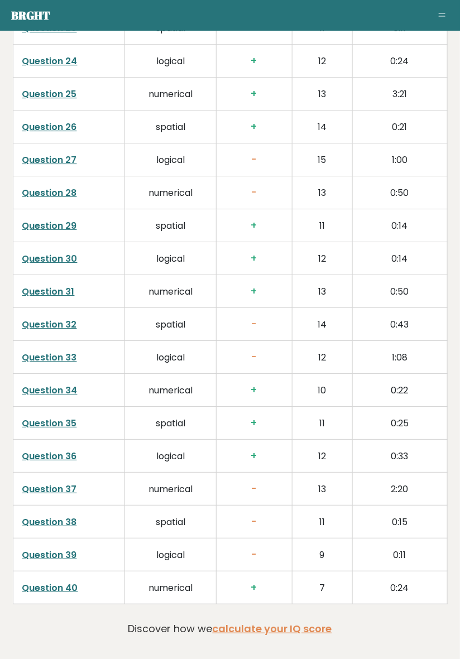
scroll to position [2660, 0]
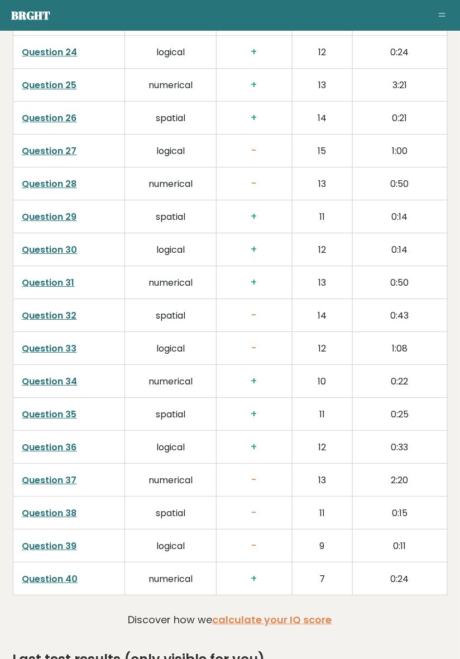
click at [39, 474] on link "Question 37" at bounding box center [49, 480] width 55 height 13
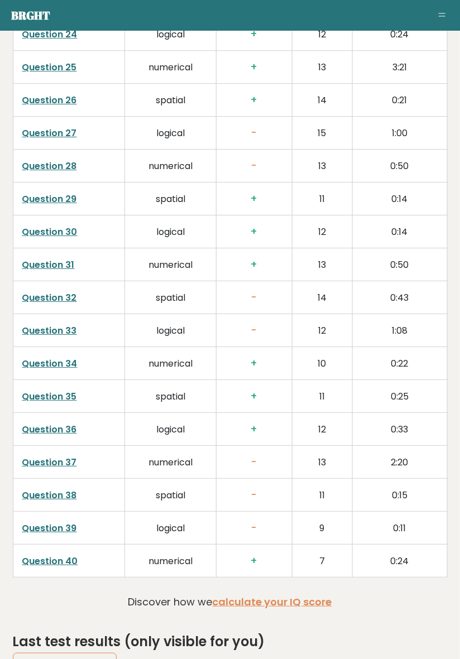
scroll to position [2696, 0]
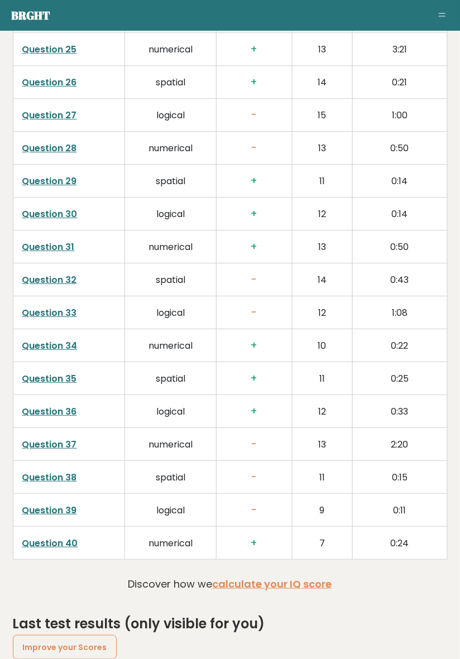
click at [47, 471] on link "Question 38" at bounding box center [49, 477] width 55 height 13
click at [36, 504] on link "Question 39" at bounding box center [49, 510] width 55 height 13
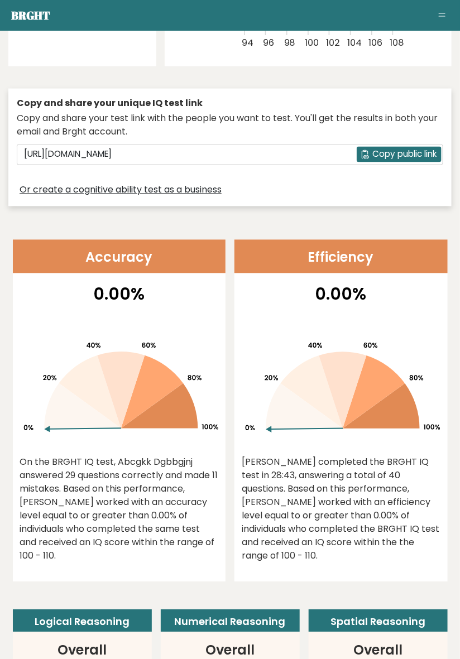
scroll to position [406, 0]
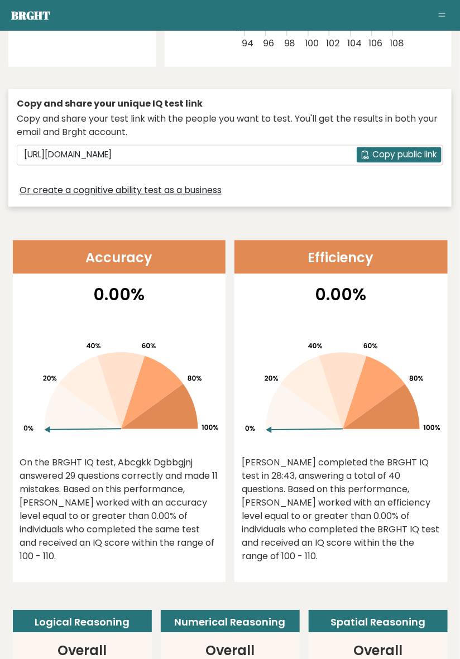
click at [266, 423] on icon at bounding box center [304, 407] width 77 height 45
click at [304, 411] on icon at bounding box center [304, 407] width 77 height 45
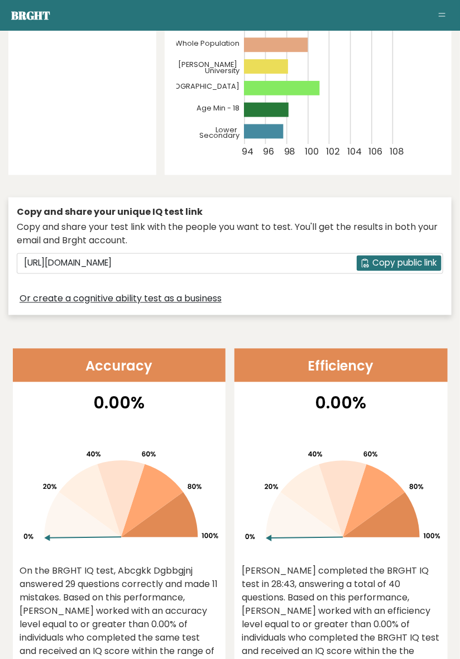
scroll to position [0, 0]
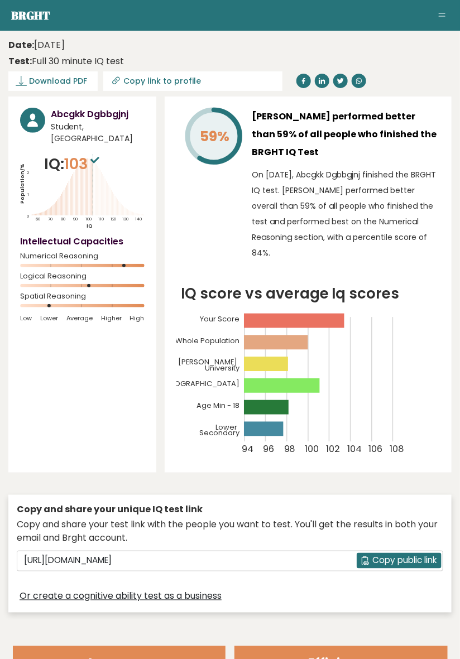
click at [295, 468] on div "59% Abcgkk Dgbbgjnj performed better than 59% of all people who finished the BR…" at bounding box center [308, 285] width 287 height 376
click at [294, 466] on div "59% Abcgkk Dgbbgjnj performed better than 59% of all people who finished the BR…" at bounding box center [308, 285] width 287 height 376
click at [299, 470] on div "59% Abcgkk Dgbbgjnj performed better than 59% of all people who finished the BR…" at bounding box center [308, 285] width 287 height 376
click at [237, 453] on icon "IQ score vs average Iq scores 94 96 98 100 102 104 106 108 Your Score Whole Pop…" at bounding box center [308, 372] width 264 height 179
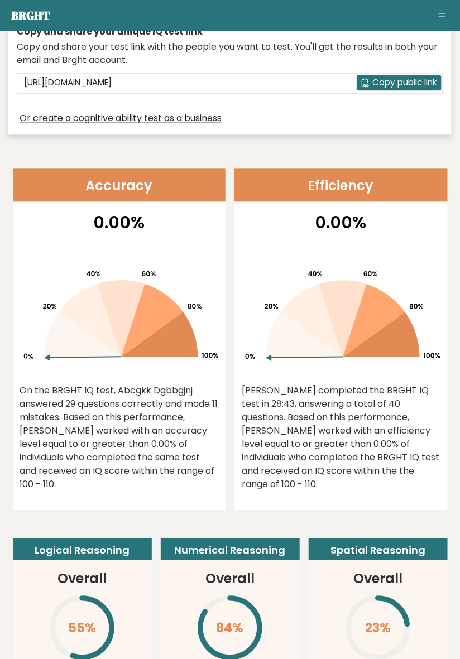
scroll to position [495, 0]
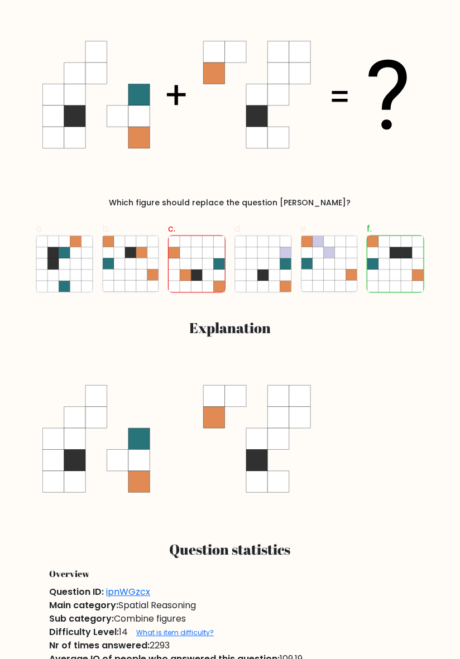
scroll to position [209, 0]
click at [179, 288] on icon at bounding box center [174, 286] width 11 height 11
click at [230, 128] on input "c." at bounding box center [230, 124] width 1 height 7
radio input "true"
click at [397, 279] on icon at bounding box center [395, 275] width 11 height 11
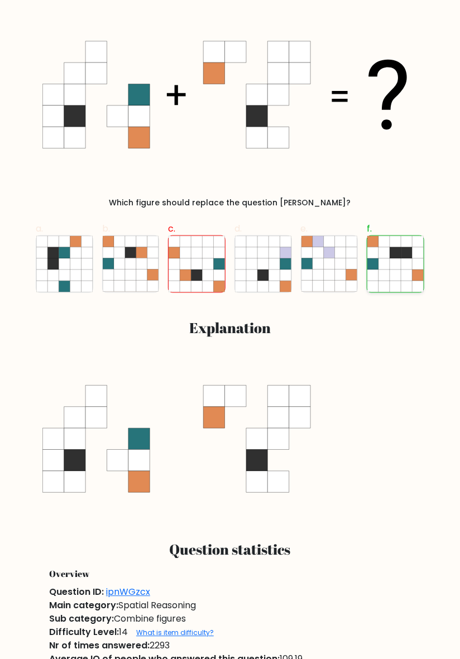
click at [231, 128] on input "f." at bounding box center [230, 124] width 1 height 7
radio input "true"
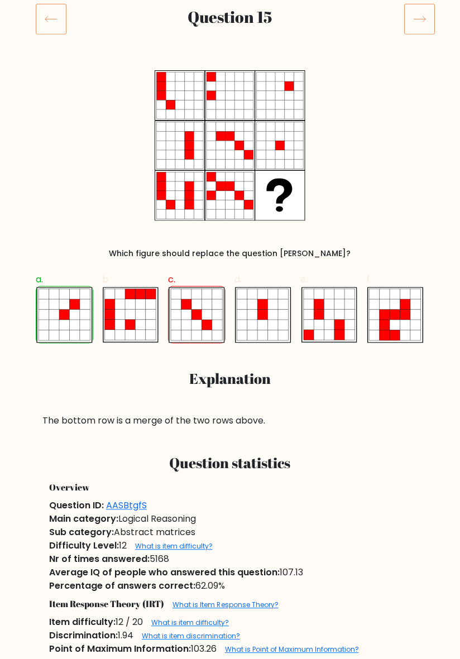
scroll to position [160, 0]
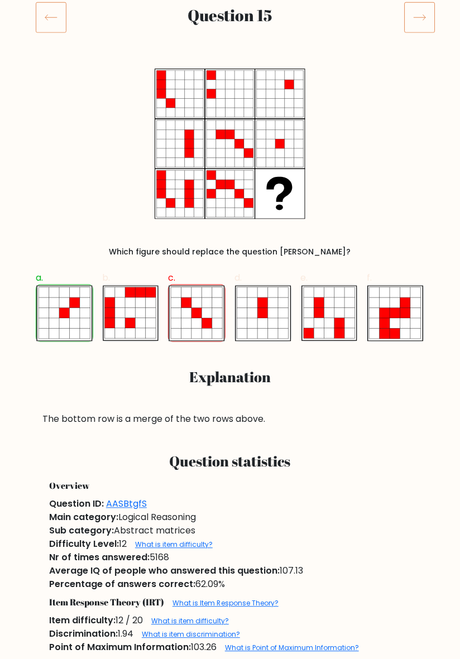
click at [249, 469] on h3 "Question statistics" at bounding box center [230, 461] width 362 height 17
click at [296, 420] on div "The bottom row is a merge of the two rows above." at bounding box center [229, 419] width 375 height 13
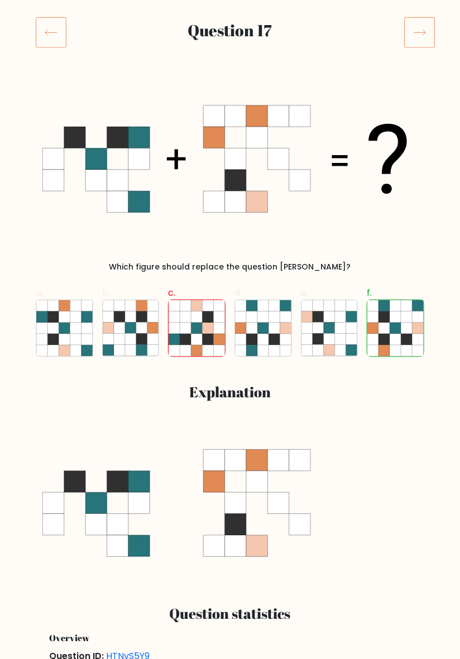
scroll to position [165, 0]
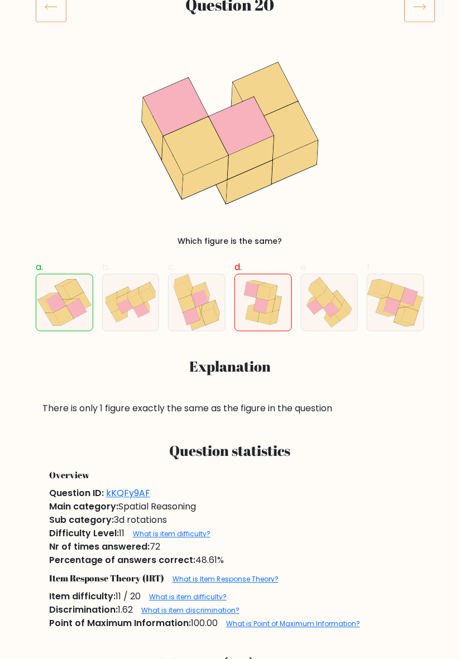
scroll to position [169, 0]
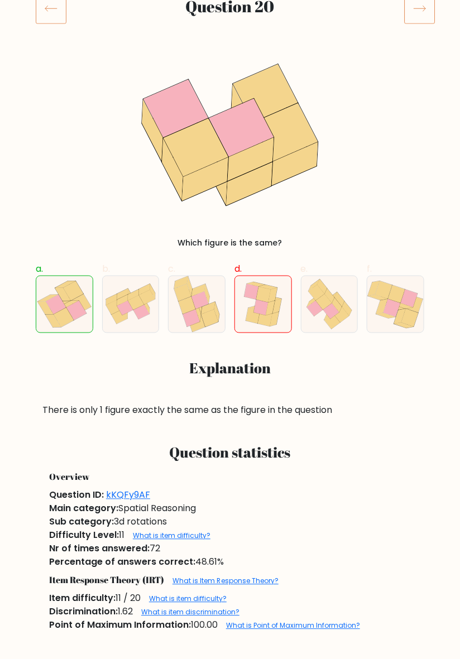
click at [270, 338] on div "a. b. c." at bounding box center [230, 335] width 402 height 164
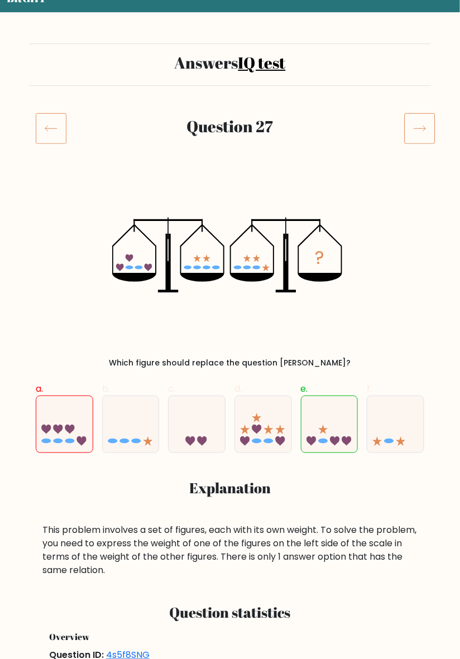
scroll to position [49, 0]
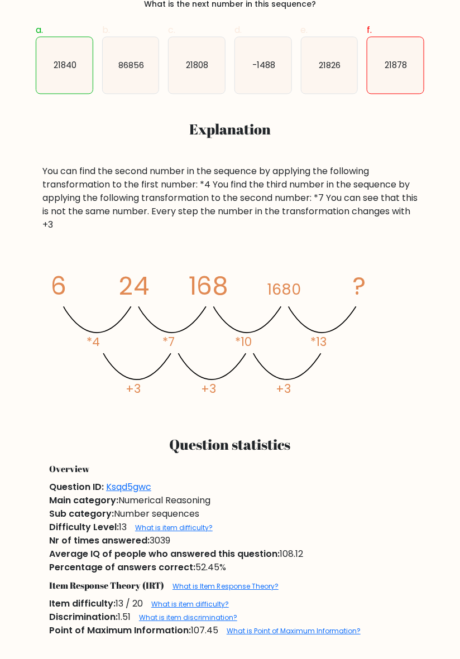
scroll to position [408, 0]
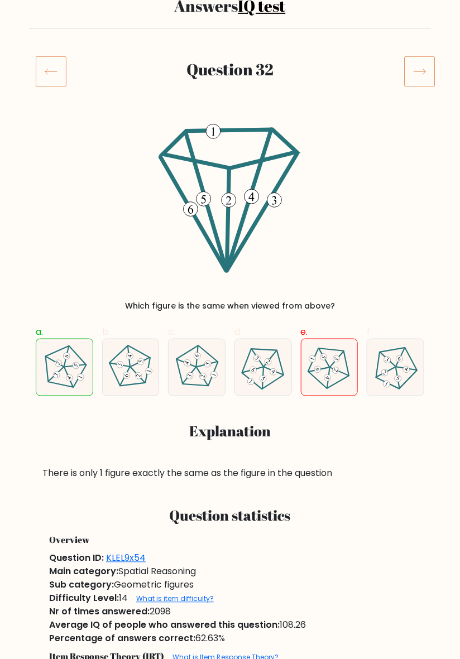
scroll to position [105, 0]
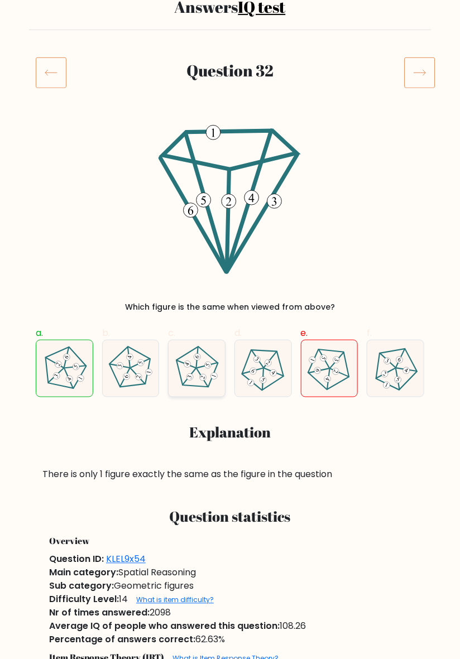
click at [203, 390] on icon at bounding box center [196, 368] width 45 height 45
click at [230, 232] on input "c." at bounding box center [230, 228] width 1 height 7
radio input "true"
click at [210, 385] on icon at bounding box center [197, 369] width 44 height 44
click at [230, 232] on input "c." at bounding box center [230, 228] width 1 height 7
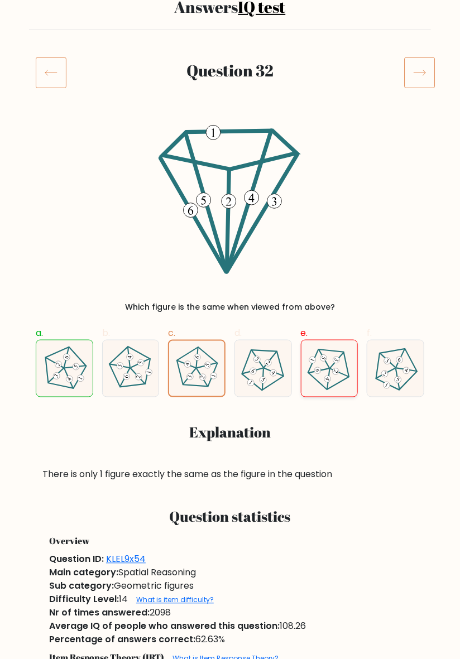
click at [328, 379] on 529 at bounding box center [327, 380] width 9 height 9
click at [231, 232] on input "e." at bounding box center [230, 228] width 1 height 7
radio input "true"
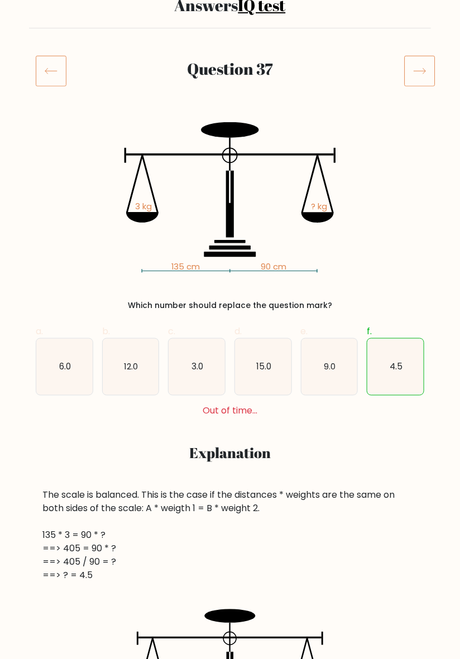
scroll to position [107, 0]
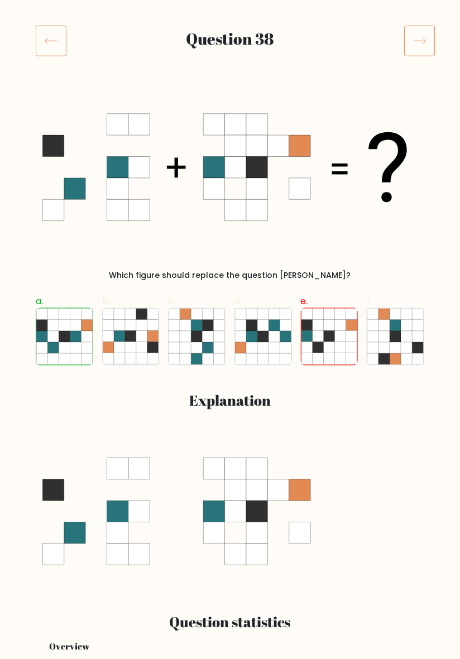
scroll to position [158, 0]
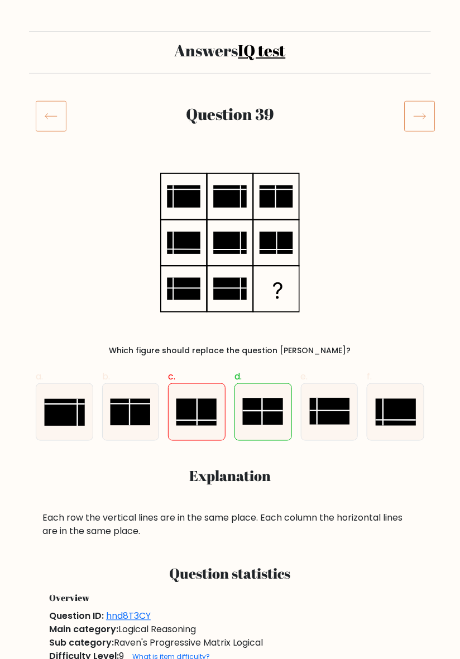
scroll to position [63, 0]
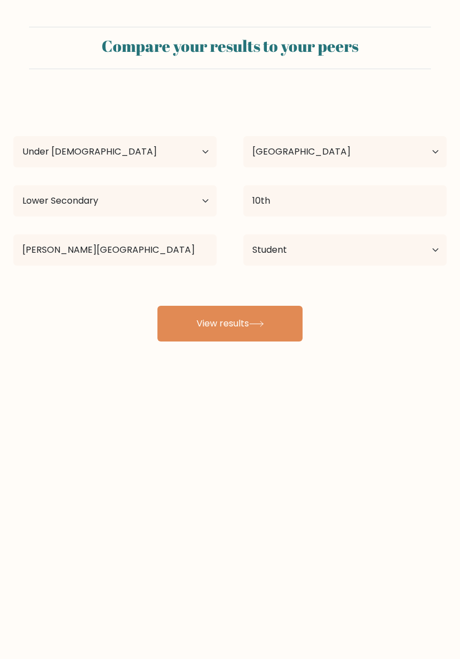
select select "min_18"
select select "IN"
select select "lower_secondary"
select select "student"
